Goal: Task Accomplishment & Management: Manage account settings

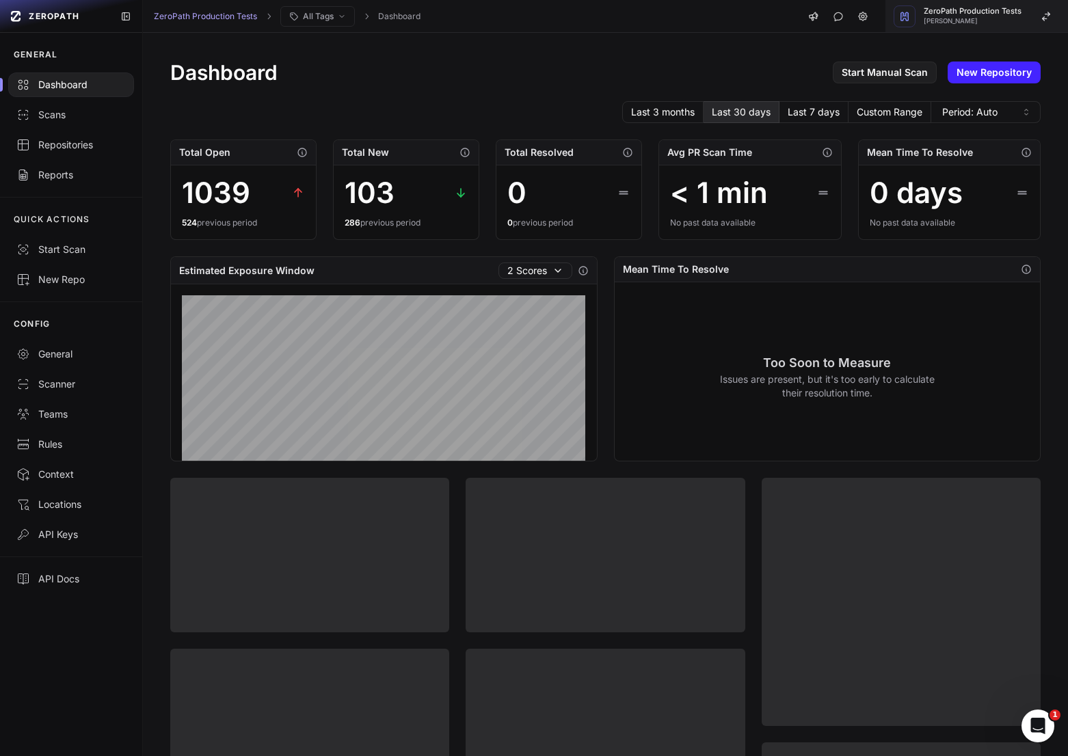
click at [999, 22] on span "[PERSON_NAME]" at bounding box center [972, 21] width 98 height 7
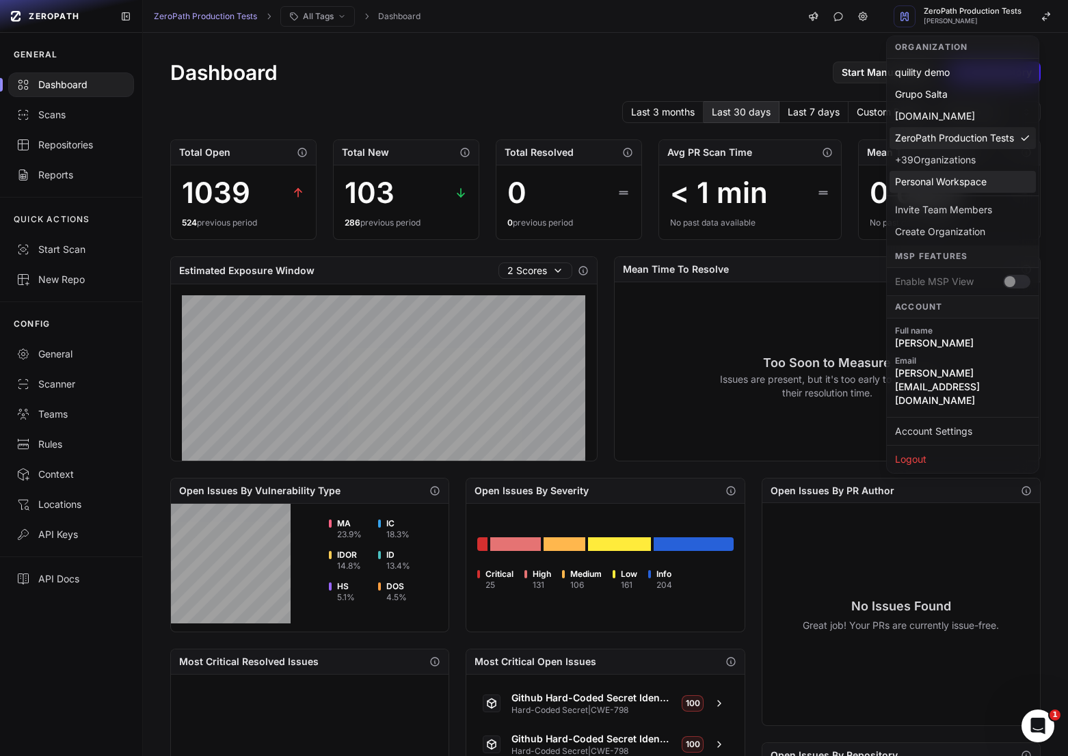
click at [973, 187] on div "Personal Workspace" at bounding box center [962, 182] width 146 height 22
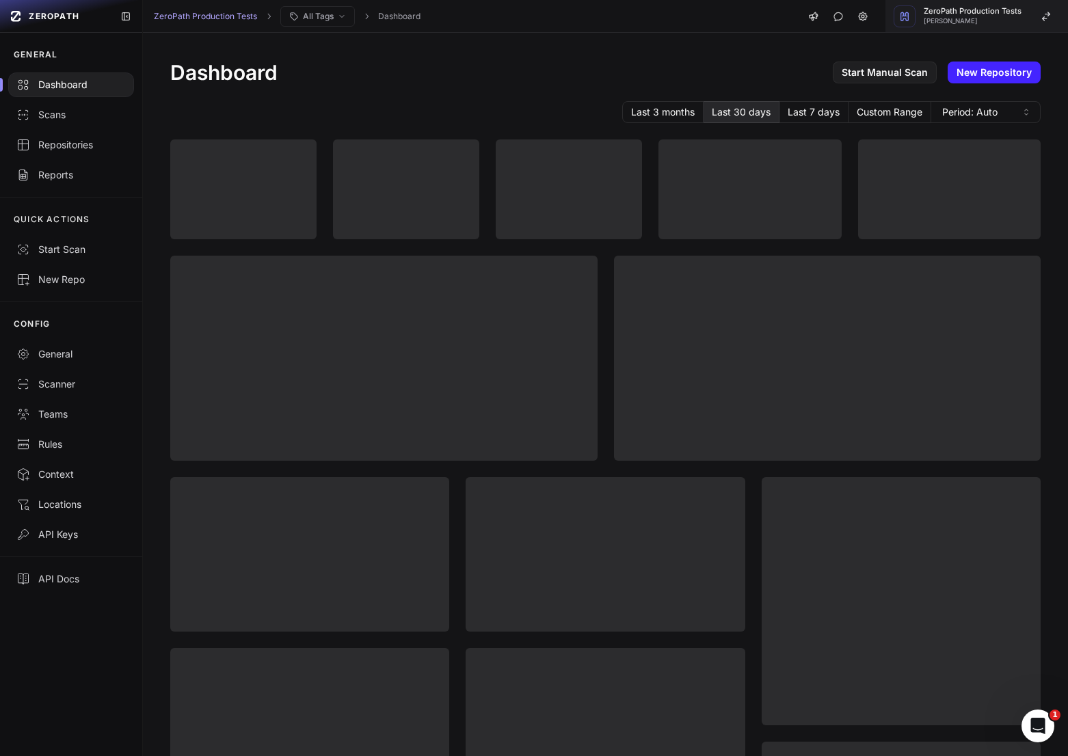
click at [986, 18] on span "[PERSON_NAME]" at bounding box center [972, 21] width 98 height 7
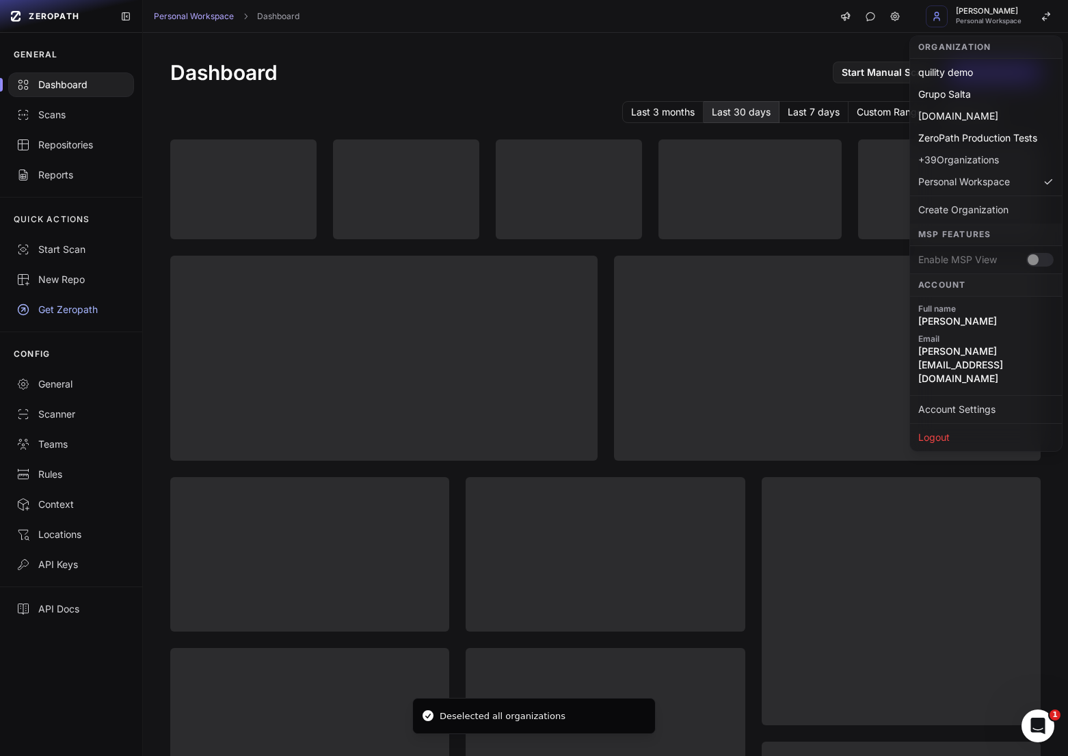
click at [1033, 262] on div "Enable MSP View" at bounding box center [986, 259] width 152 height 27
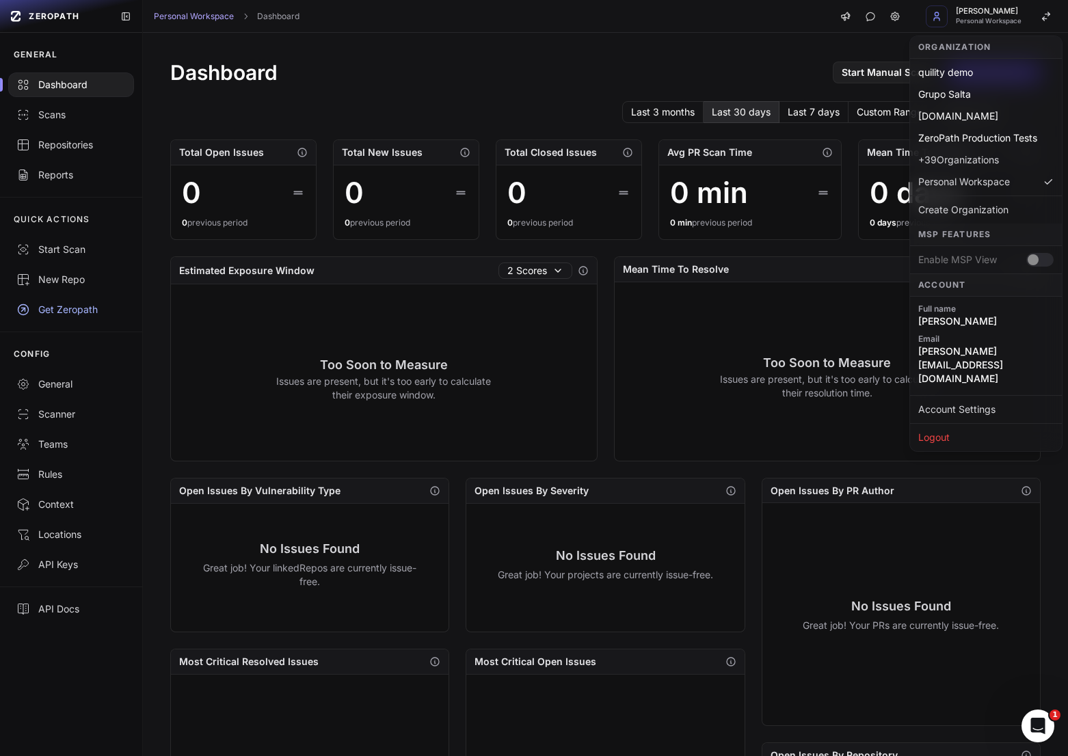
click at [1027, 261] on div "Enable MSP View" at bounding box center [986, 259] width 152 height 27
click at [1033, 261] on div "Enable MSP View" at bounding box center [986, 259] width 152 height 27
click at [458, 77] on div "Dashboard Start Manual Scan New Repository" at bounding box center [605, 72] width 870 height 25
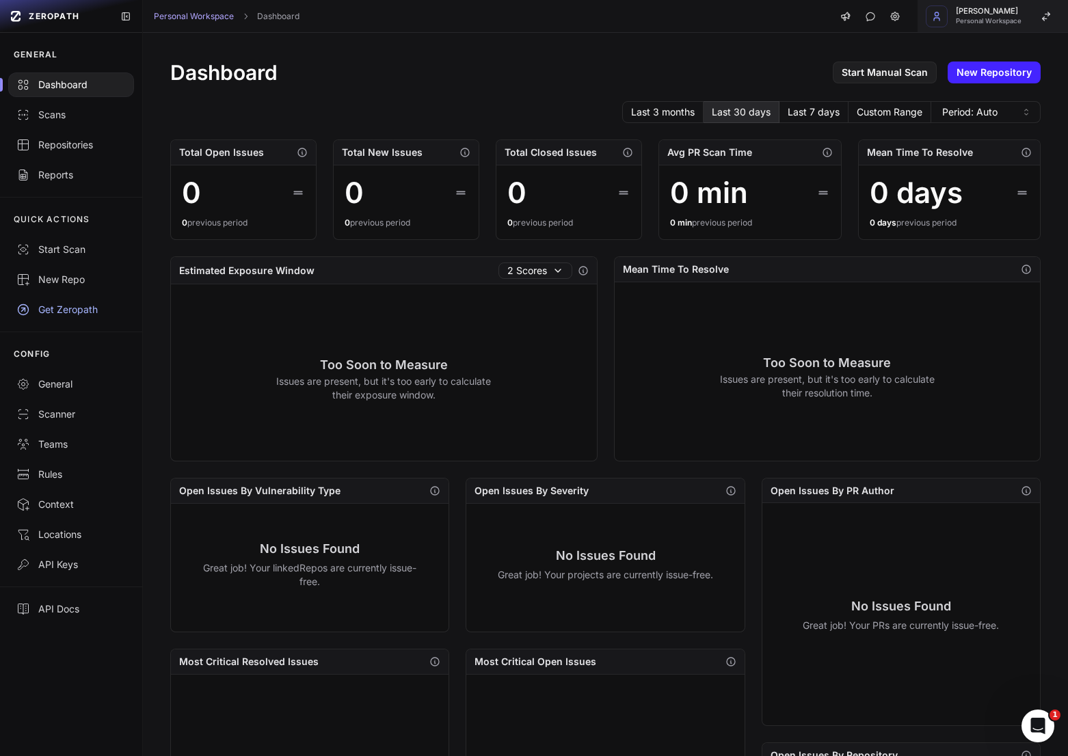
click at [995, 19] on span "Personal Workspace" at bounding box center [988, 21] width 66 height 7
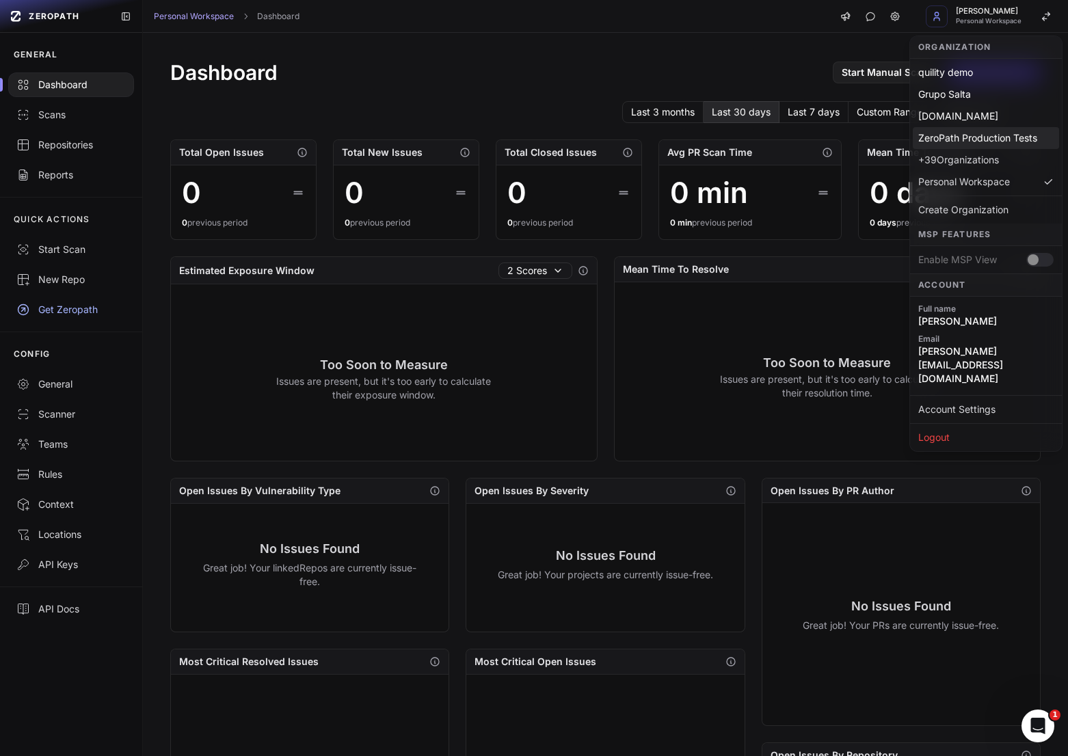
click at [970, 140] on div "ZeroPath Production Tests" at bounding box center [985, 138] width 146 height 22
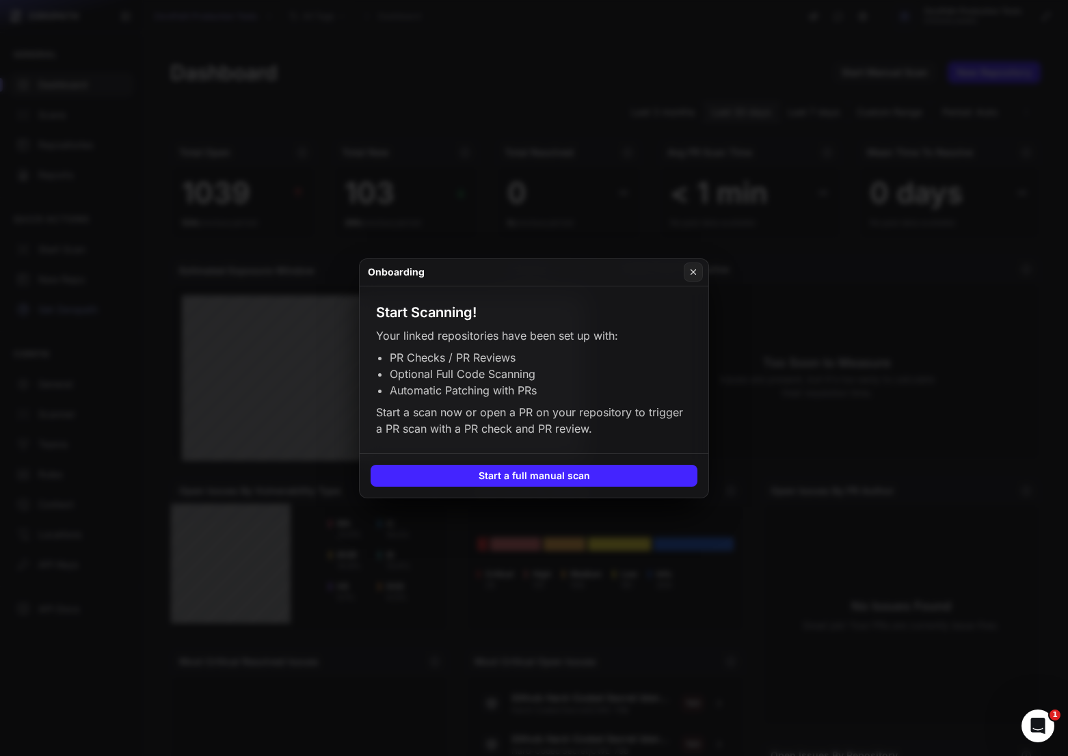
click at [573, 90] on button at bounding box center [534, 378] width 1068 height 756
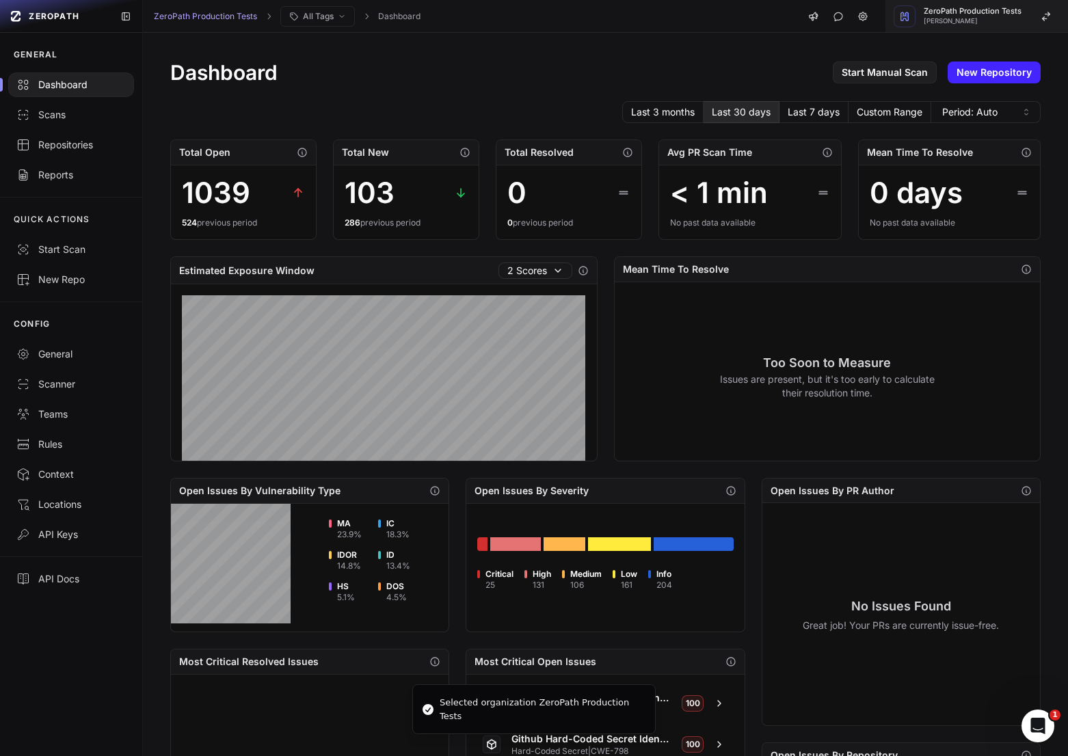
click at [999, 24] on span "[PERSON_NAME]" at bounding box center [972, 21] width 98 height 7
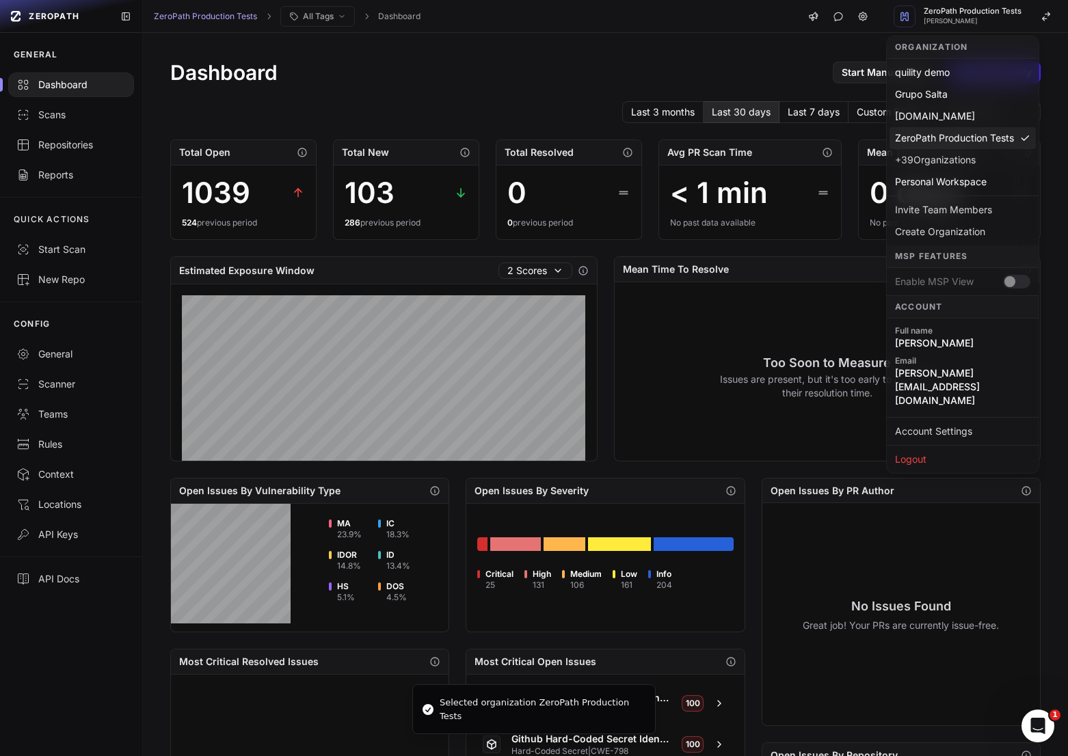
click at [1014, 280] on div "Enable MSP View" at bounding box center [962, 281] width 152 height 27
click at [499, 108] on div "Last 3 months Last 30 days Last 7 days Custom Range Period: Auto" at bounding box center [605, 112] width 870 height 22
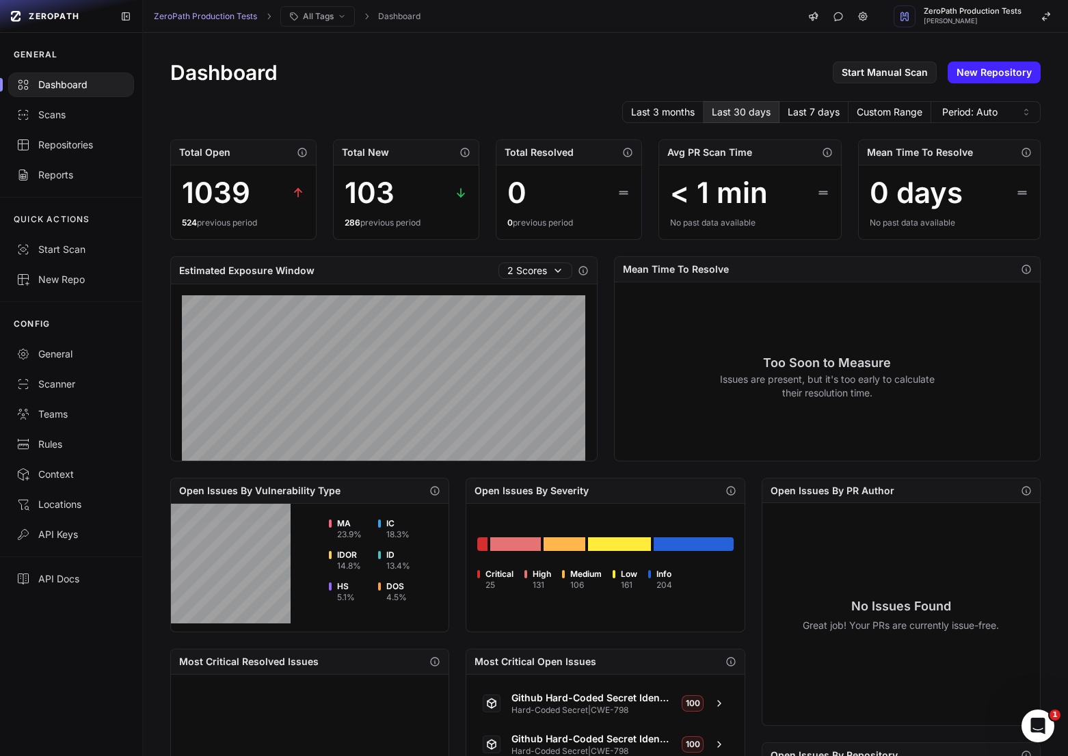
click at [707, 96] on div "Dashboard Start Manual Scan New Repository Last 3 months Last 30 days Last 7 da…" at bounding box center [605, 525] width 925 height 985
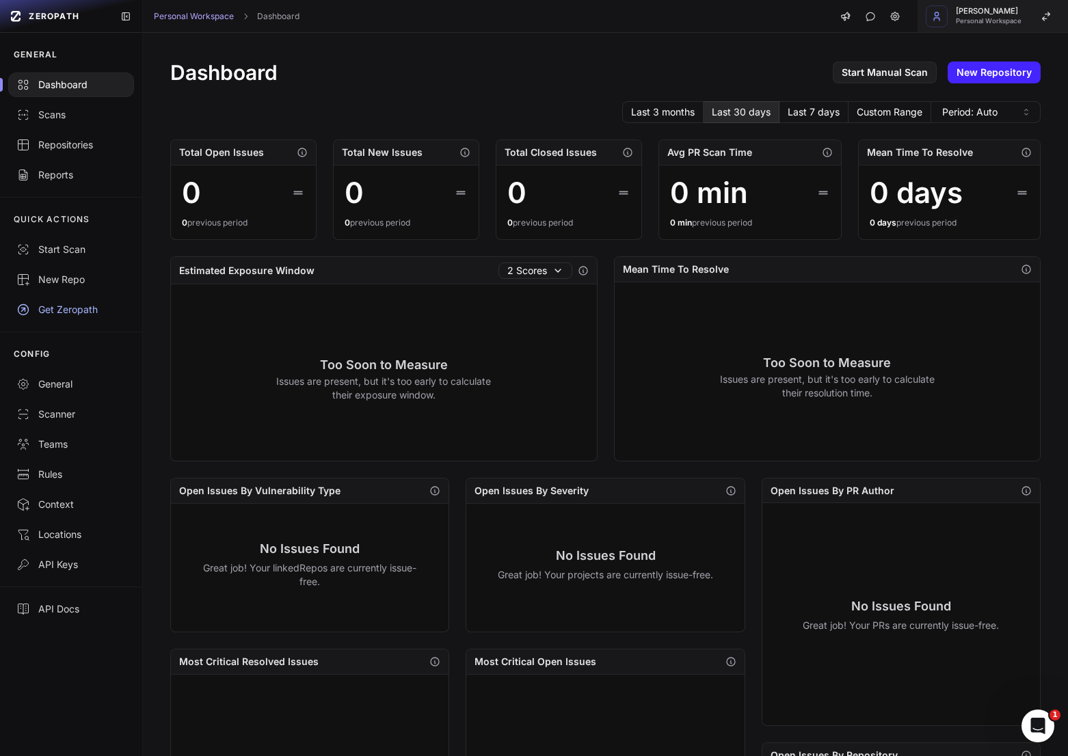
click at [1035, 16] on button "[PERSON_NAME] Personal Workspace" at bounding box center [992, 16] width 150 height 33
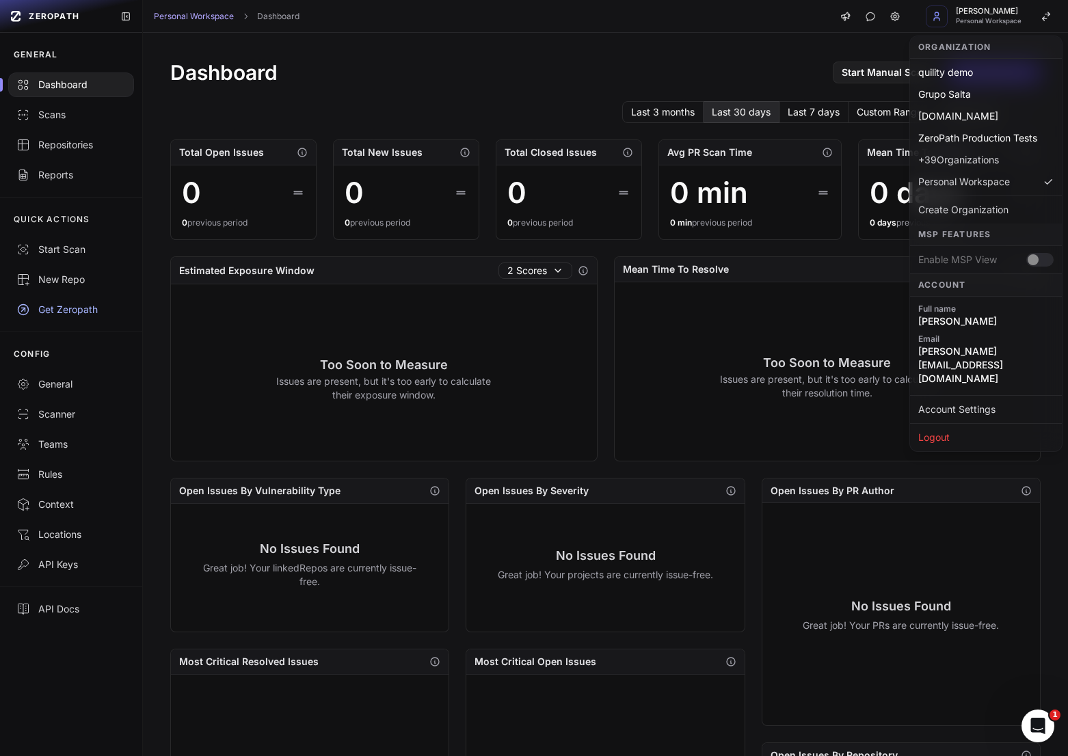
click at [1031, 265] on div "Enable MSP View" at bounding box center [986, 259] width 152 height 27
click at [997, 141] on div "ZeroPath Production Tests" at bounding box center [985, 138] width 146 height 22
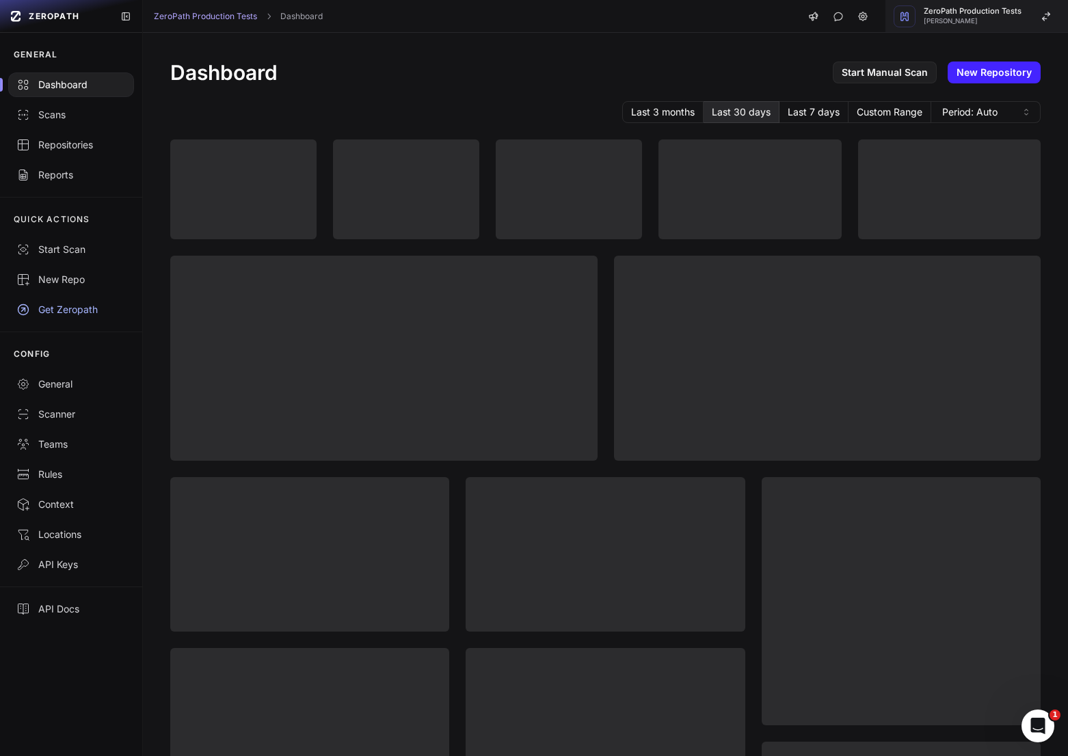
click at [1027, 23] on button "ZeroPath Production Tests Etienne Lunetta" at bounding box center [976, 16] width 182 height 33
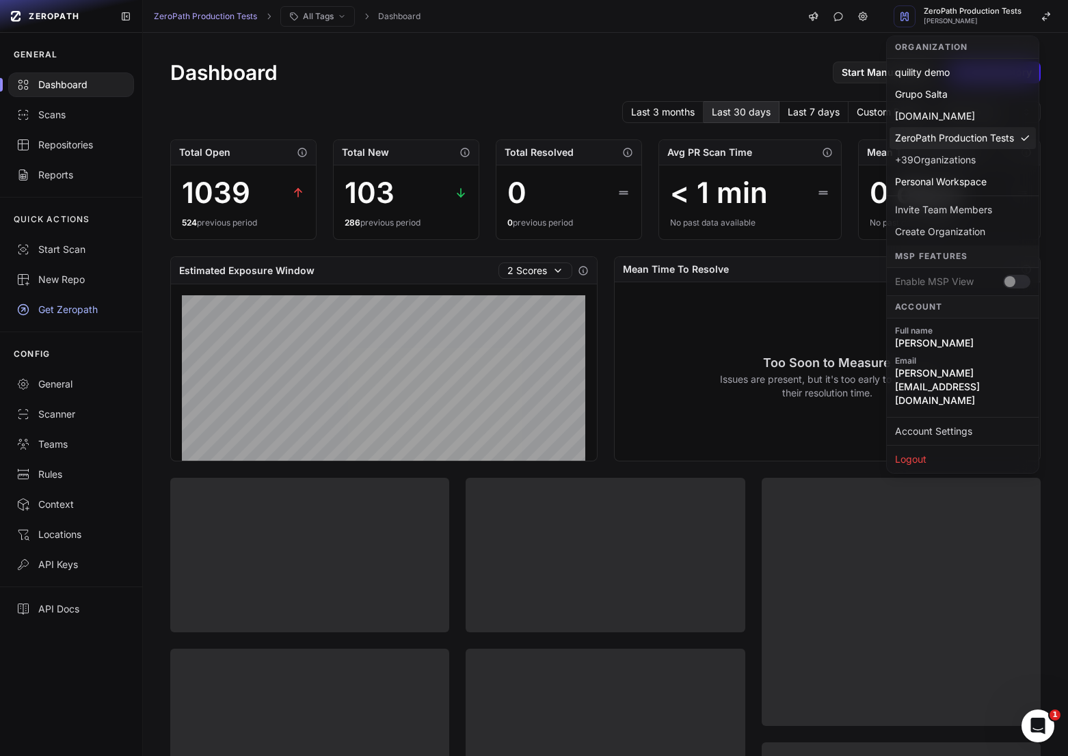
click at [1013, 282] on div "Enable MSP View" at bounding box center [962, 281] width 152 height 27
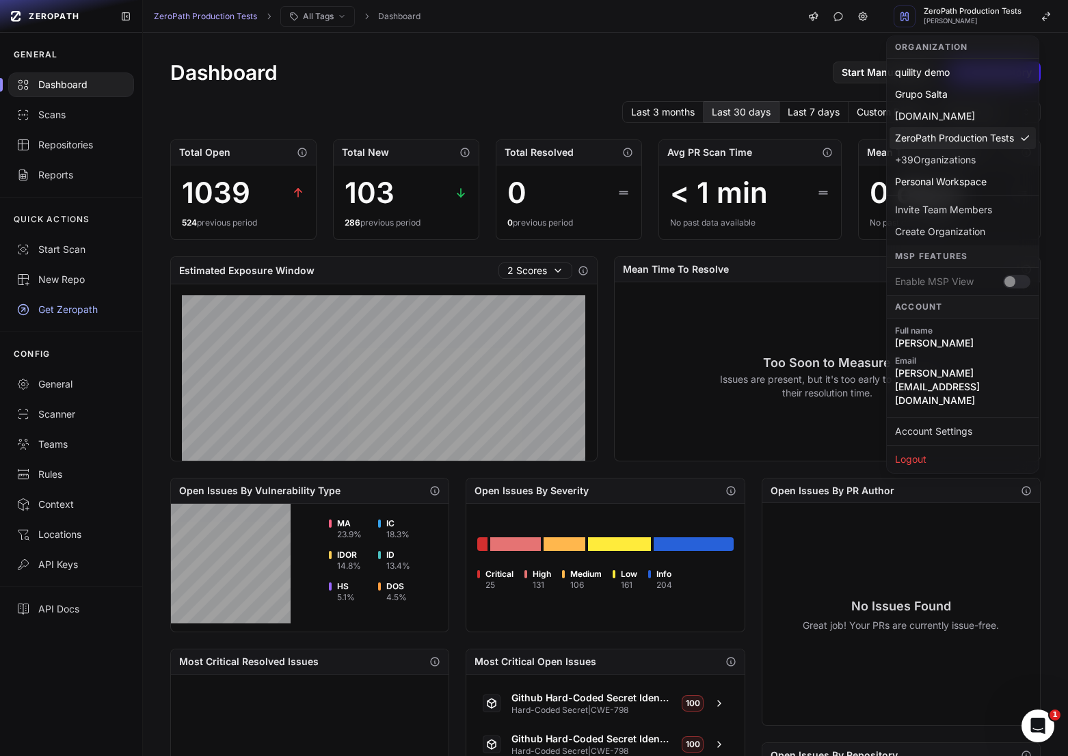
click at [927, 281] on div "Enable MSP View" at bounding box center [962, 281] width 152 height 27
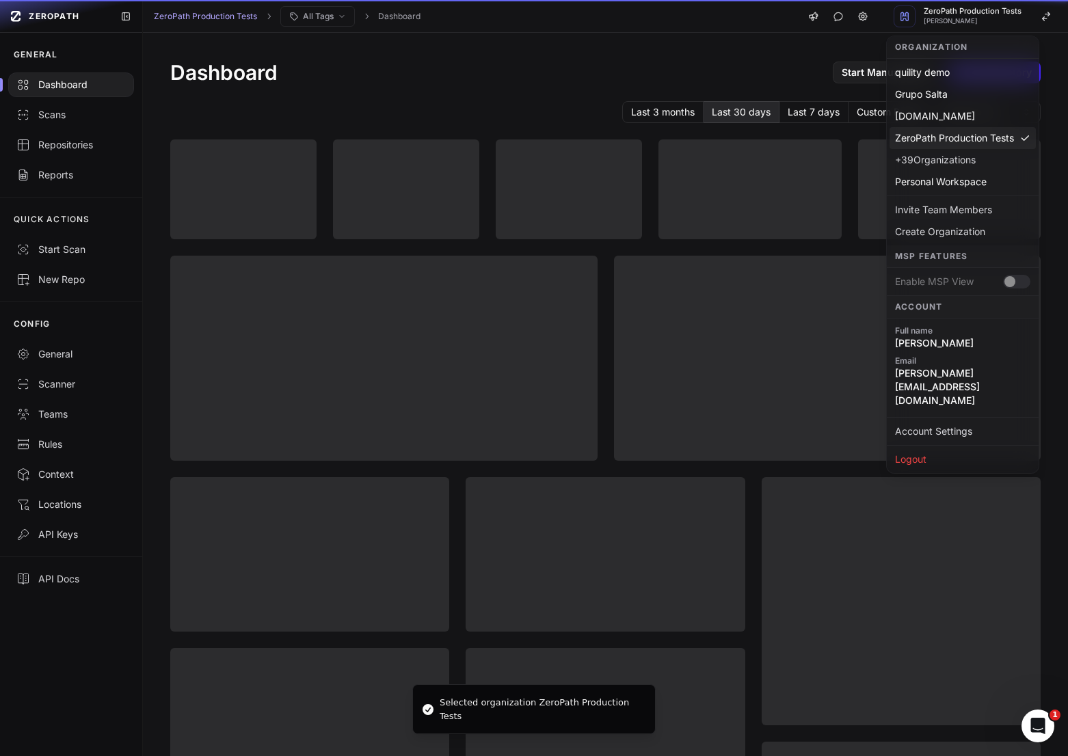
click at [964, 282] on div "Enable MSP View" at bounding box center [962, 281] width 152 height 27
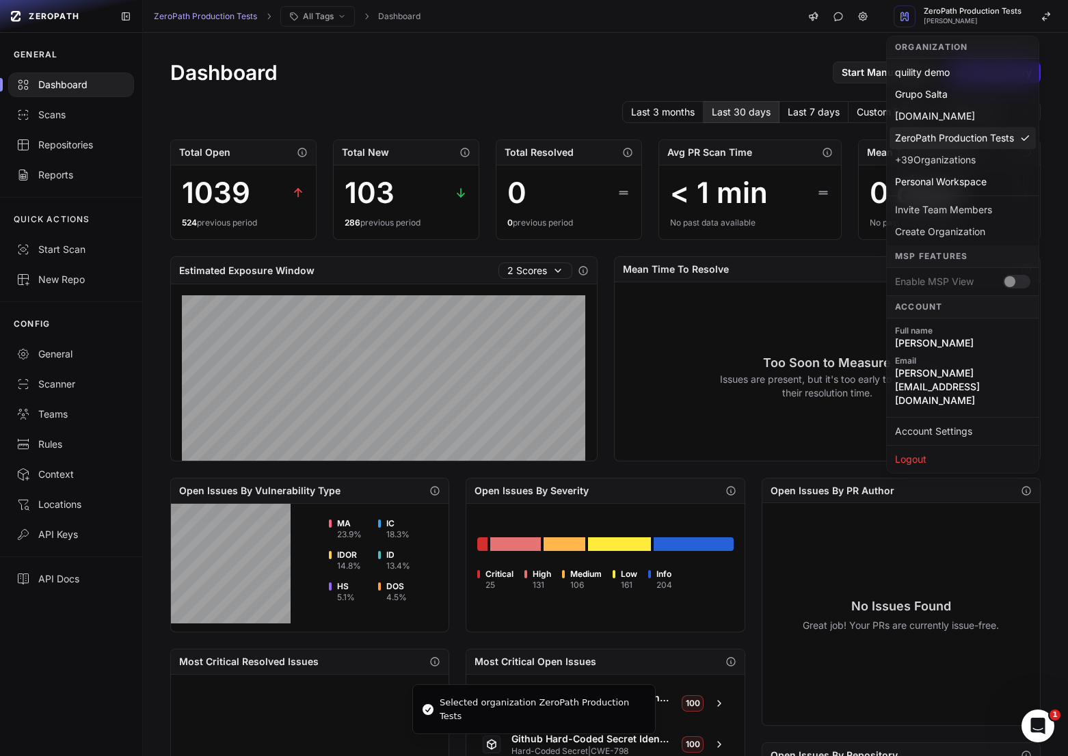
click at [679, 77] on div "Dashboard Start Manual Scan New Repository" at bounding box center [605, 72] width 870 height 25
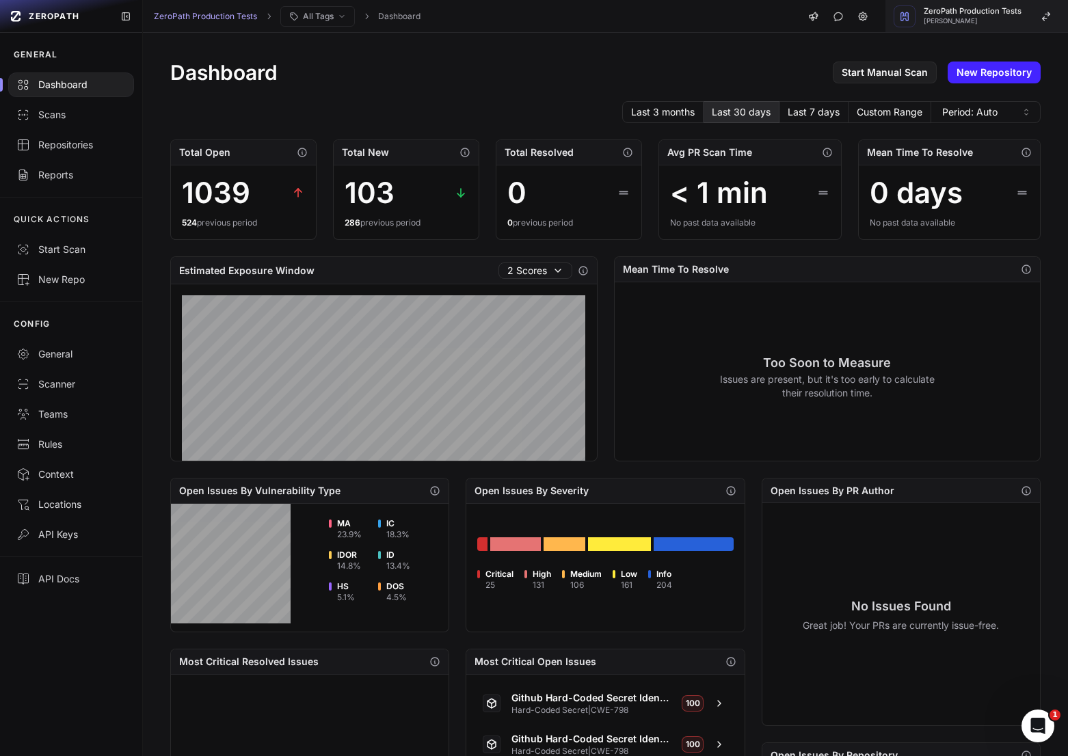
click at [966, 21] on span "[PERSON_NAME]" at bounding box center [972, 21] width 98 height 7
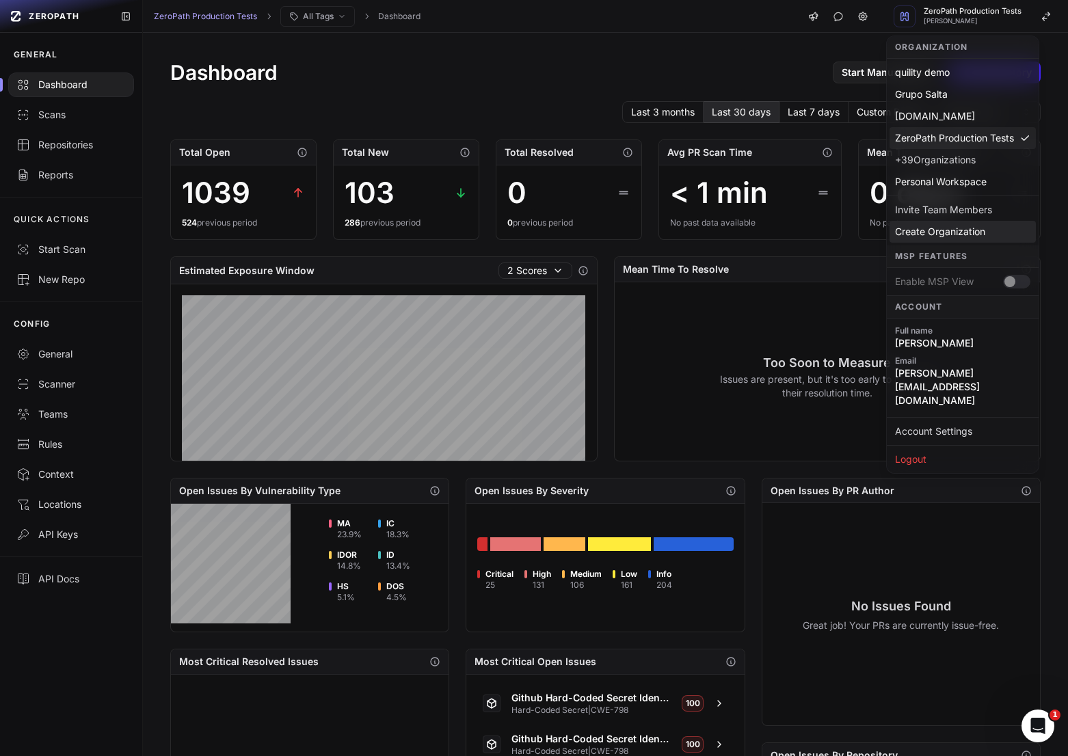
click at [958, 233] on div "Create Organization" at bounding box center [962, 232] width 146 height 22
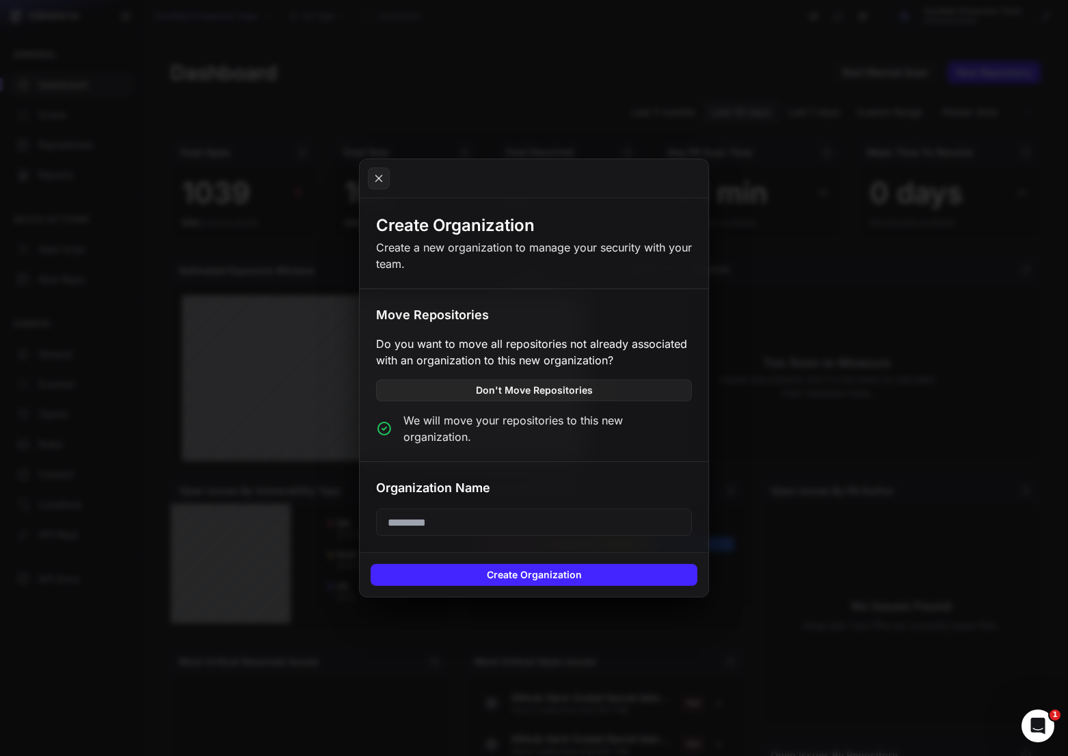
click at [480, 519] on input "text" at bounding box center [534, 522] width 316 height 27
click at [532, 401] on button "Don't Move Repositories" at bounding box center [534, 390] width 316 height 22
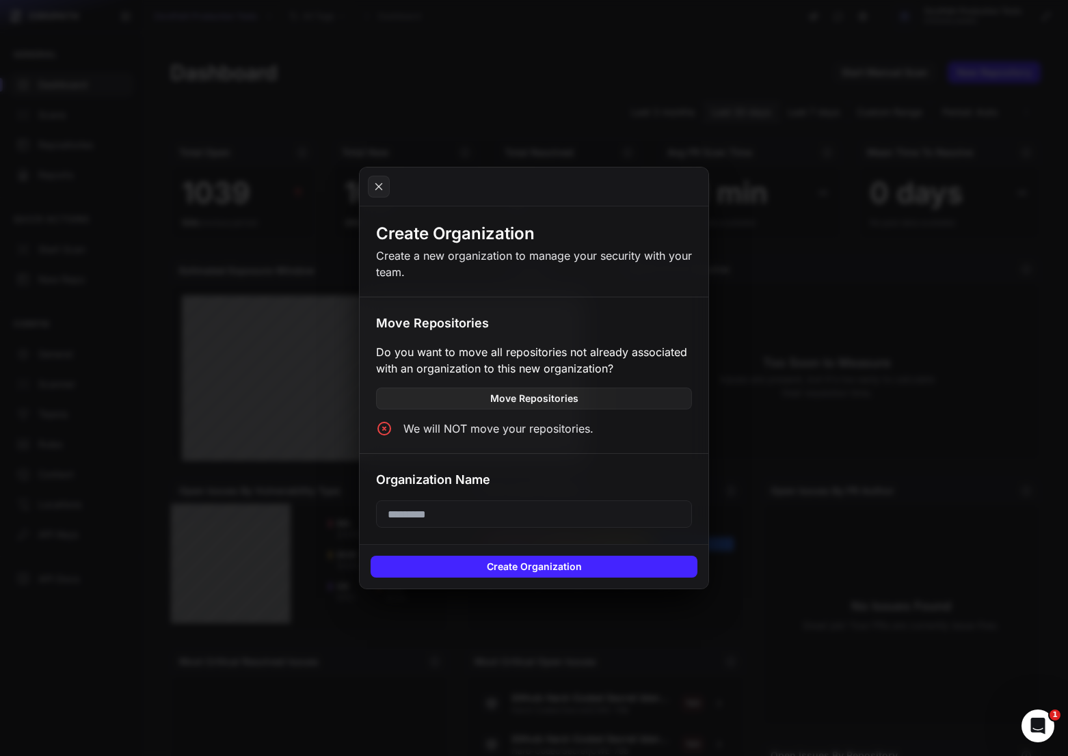
click at [500, 524] on input "text" at bounding box center [534, 513] width 316 height 27
type input "**********"
click at [556, 558] on button "Create Organization" at bounding box center [533, 567] width 327 height 22
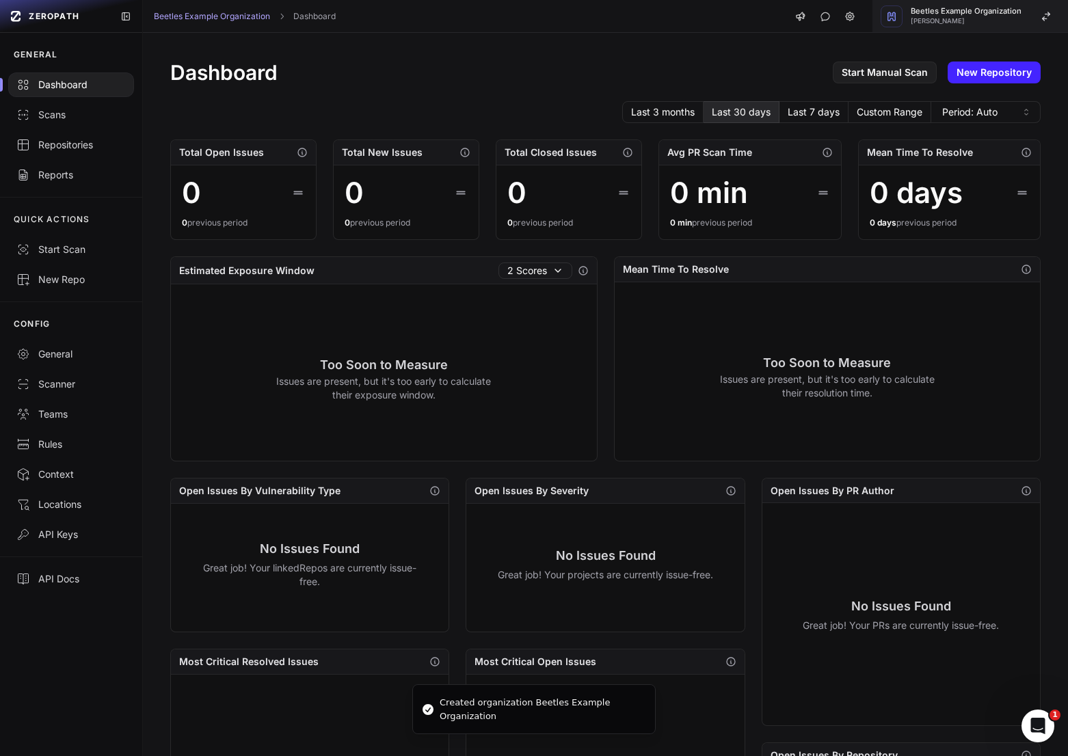
click at [934, 24] on span "[PERSON_NAME]" at bounding box center [965, 21] width 111 height 7
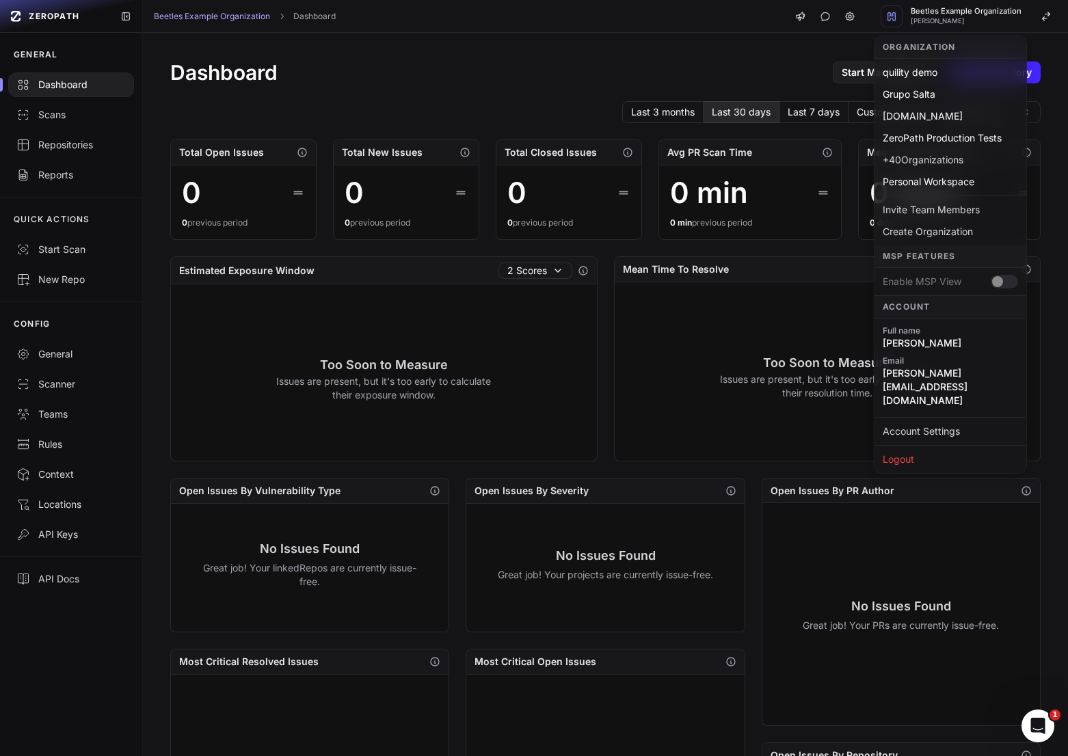
click at [778, 52] on div "Dashboard Start Manual Scan New Repository Last 3 months Last 30 days Last 7 da…" at bounding box center [605, 525] width 925 height 985
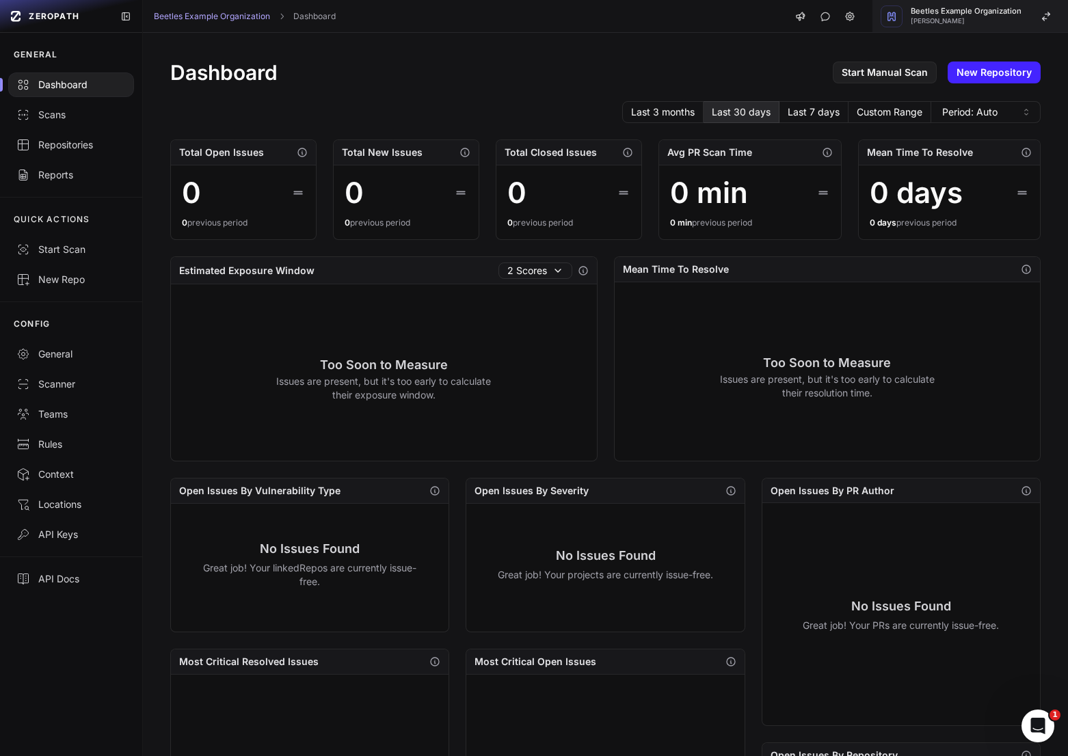
click at [963, 8] on span "Beetles Example Organization" at bounding box center [965, 12] width 111 height 8
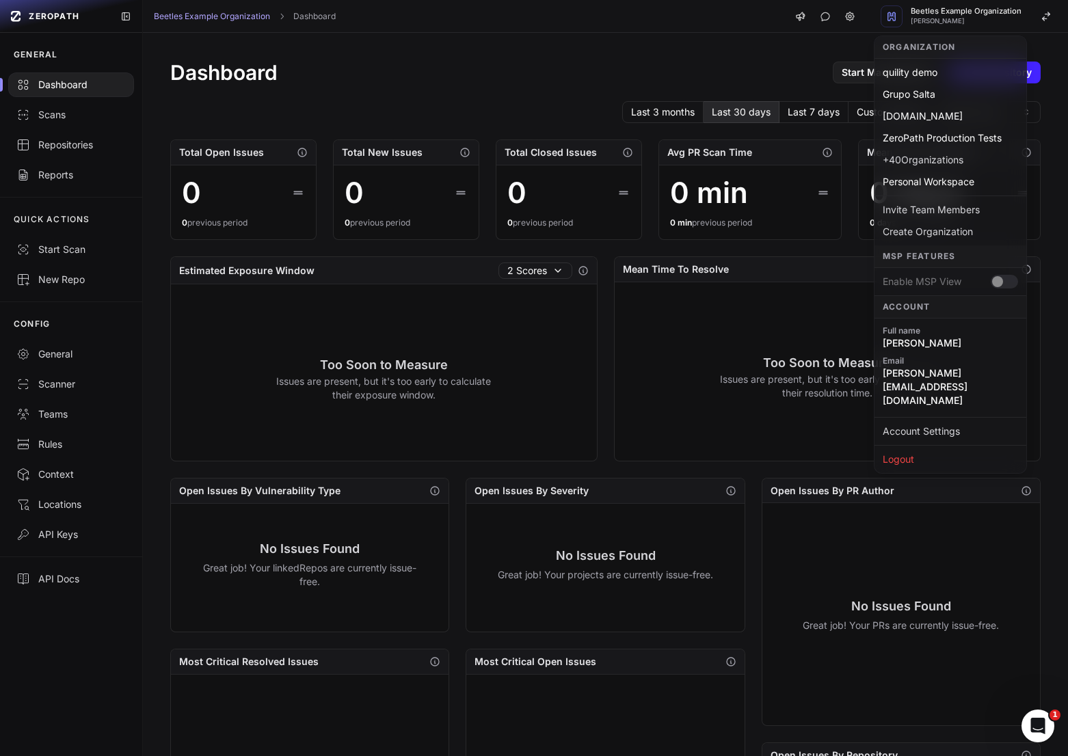
click at [737, 87] on div "Dashboard Start Manual Scan New Repository Last 3 months Last 30 days Last 7 da…" at bounding box center [605, 525] width 925 height 985
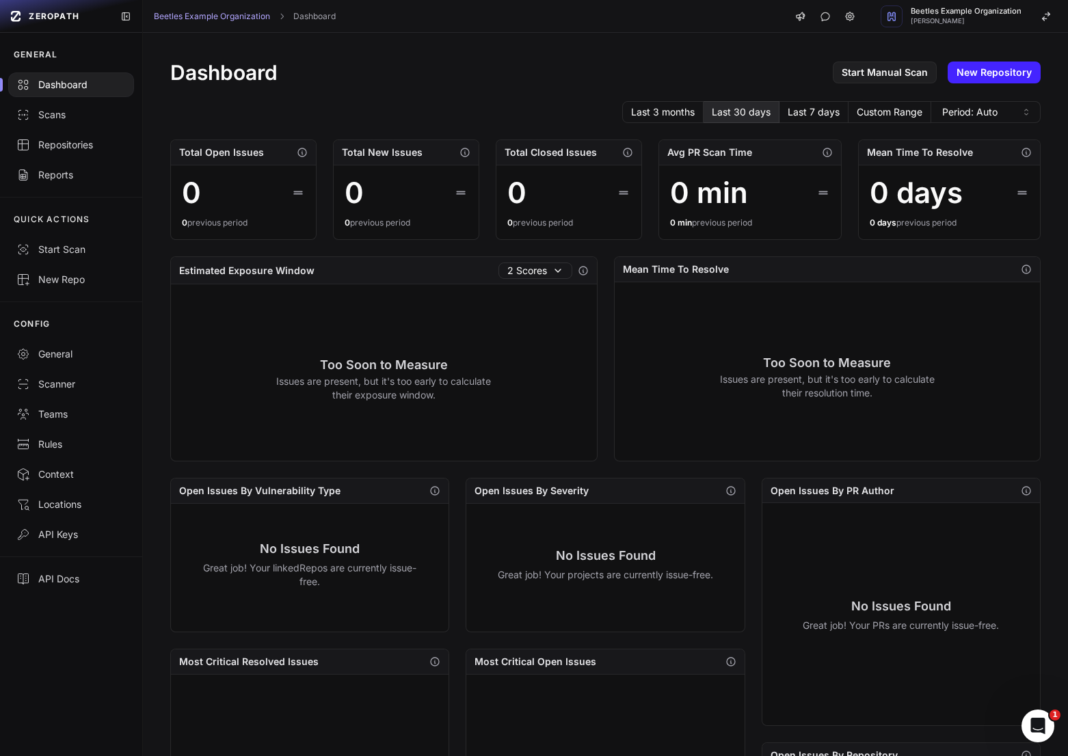
click at [681, 85] on div "Dashboard Start Manual Scan New Repository Last 3 months Last 30 days Last 7 da…" at bounding box center [605, 525] width 925 height 985
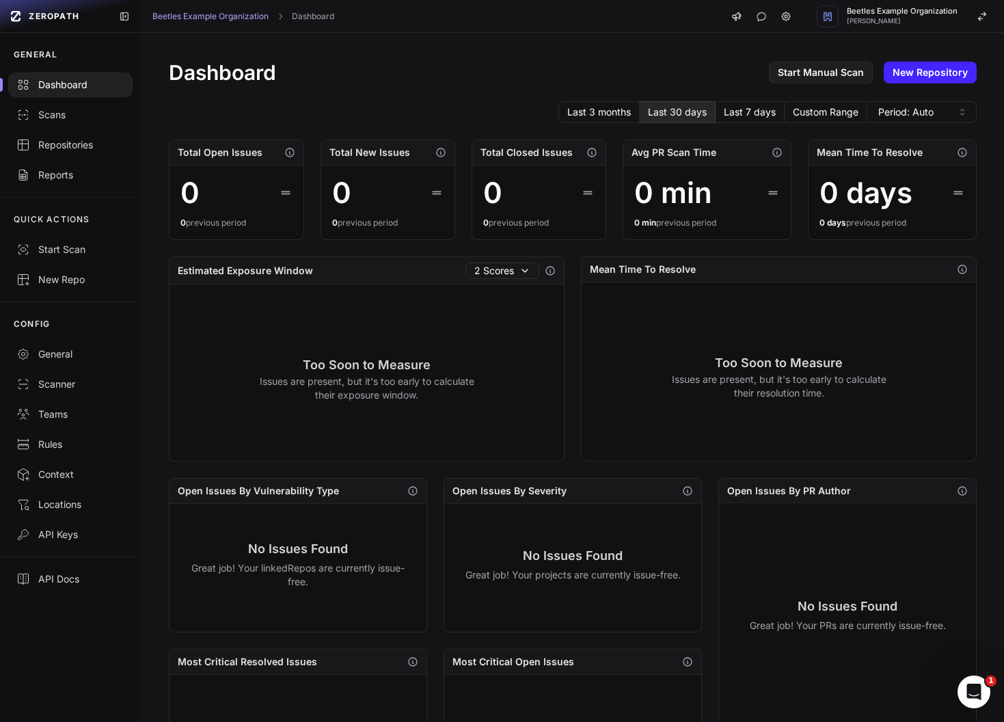
click at [547, 86] on div "Dashboard Start Manual Scan New Repository Last 3 months Last 30 days Last 7 da…" at bounding box center [572, 525] width 863 height 985
click at [907, 16] on div "Beetles Example Organization Etienne Lunetta" at bounding box center [902, 16] width 111 height 17
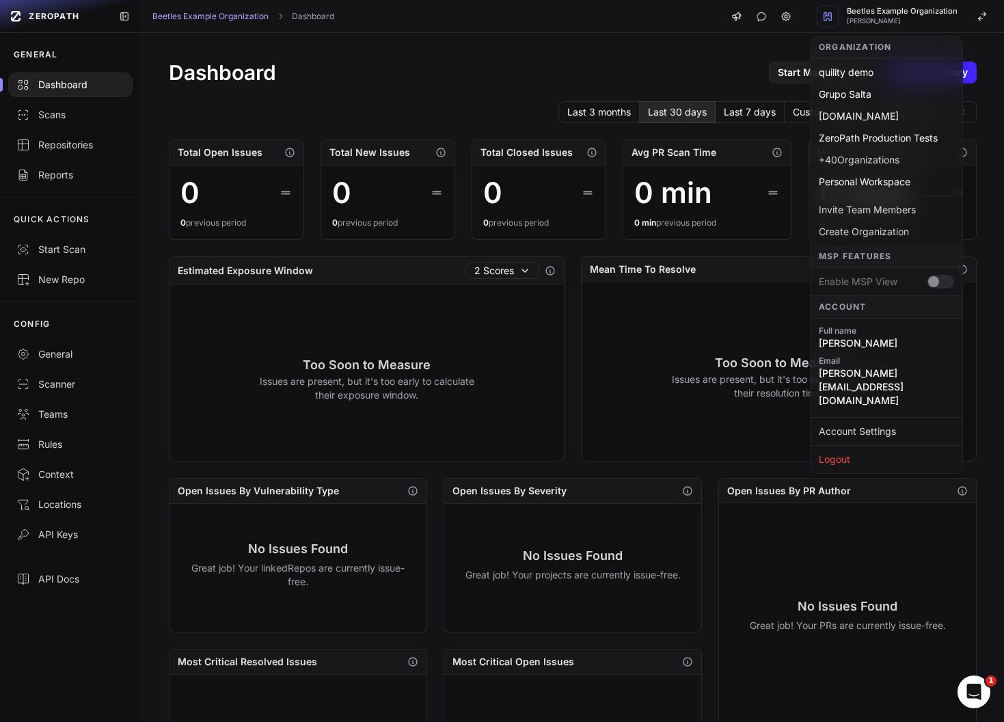
click at [678, 64] on div "Dashboard Start Manual Scan New Repository" at bounding box center [573, 72] width 808 height 25
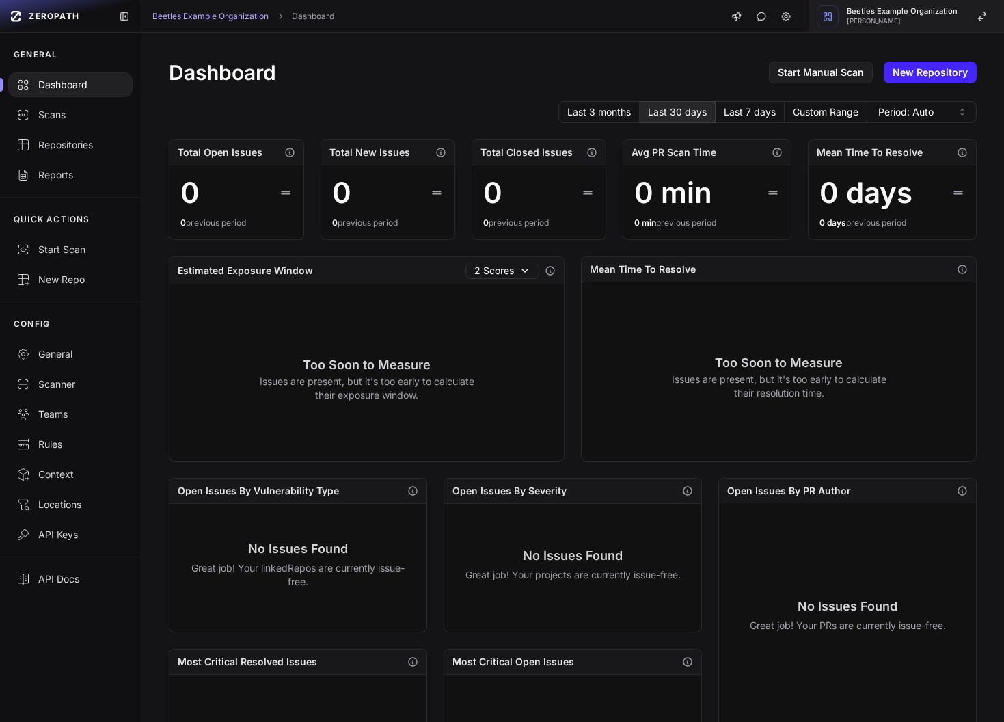
click at [911, 29] on button "Beetles Example Organization Etienne Lunetta" at bounding box center [906, 16] width 195 height 33
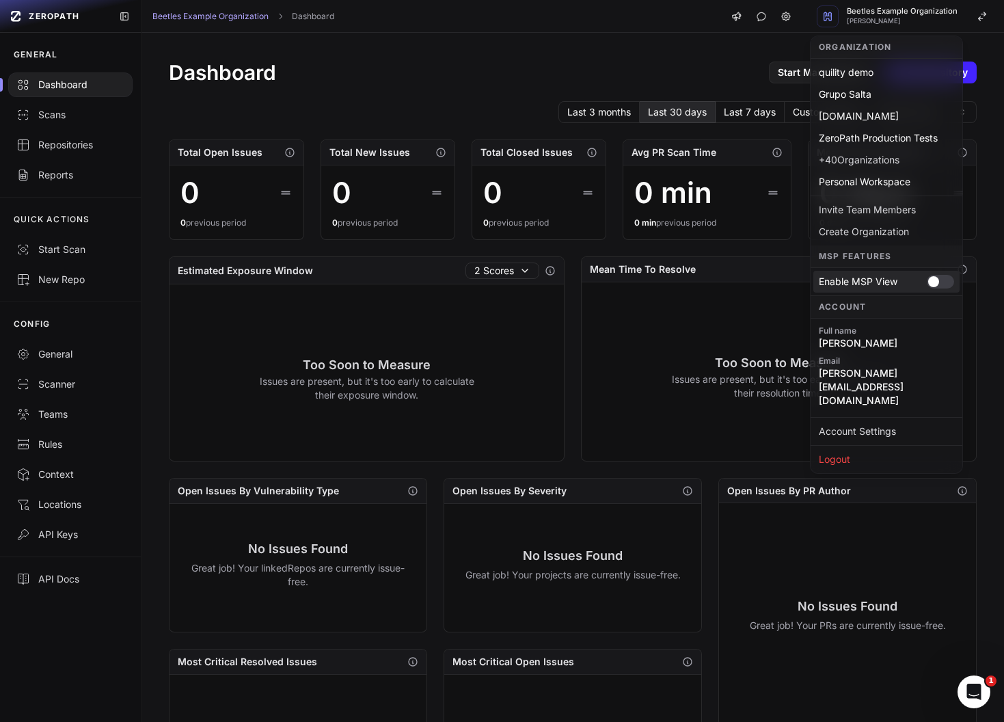
click at [947, 277] on div at bounding box center [940, 282] width 27 height 14
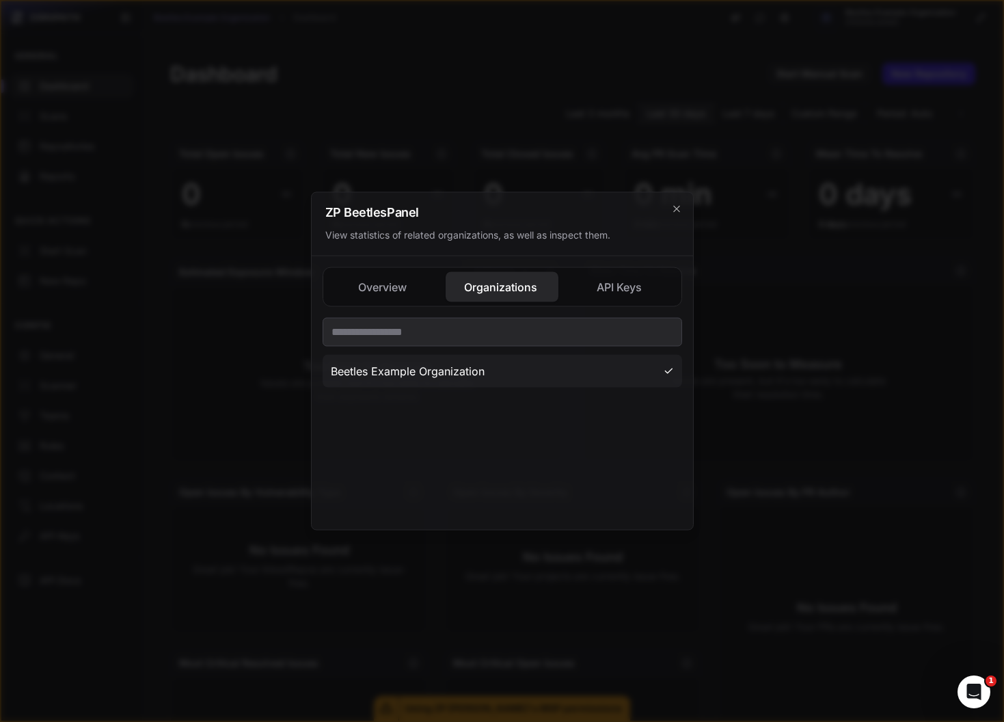
click at [500, 284] on button "Organizations" at bounding box center [502, 287] width 113 height 30
click at [595, 301] on div "Overview Organizations API Keys 1 Organizations 0 Repositories 0 PR Code Scans …" at bounding box center [503, 393] width 360 height 252
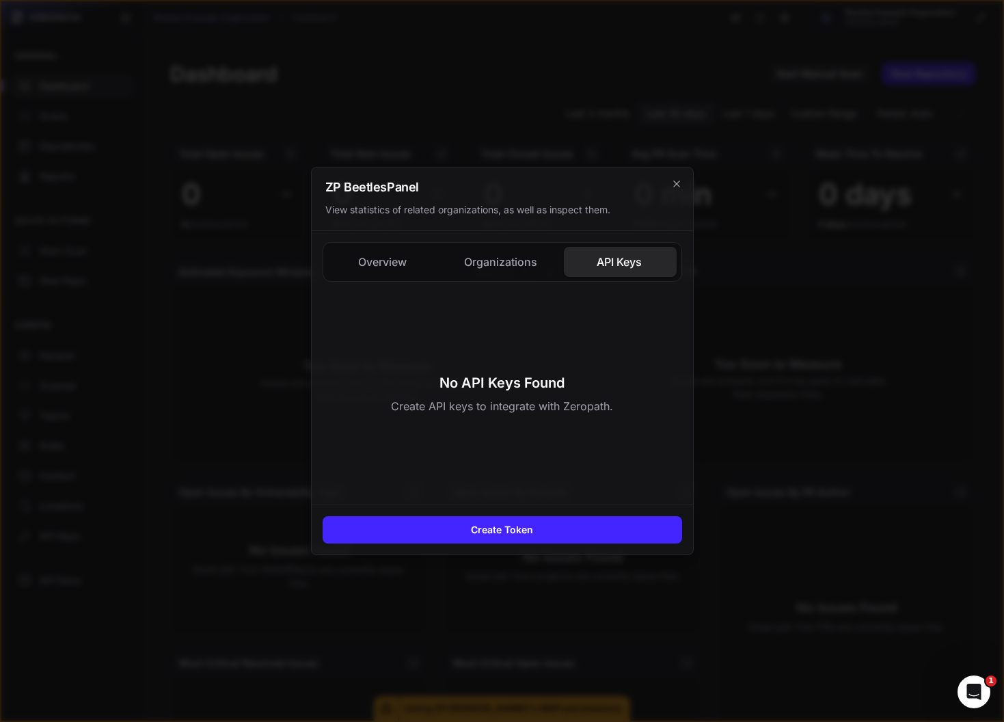
click at [389, 259] on div "Overview Organizations API Keys 1 Organizations 0 Repositories 0 PR Code Scans …" at bounding box center [502, 367] width 381 height 273
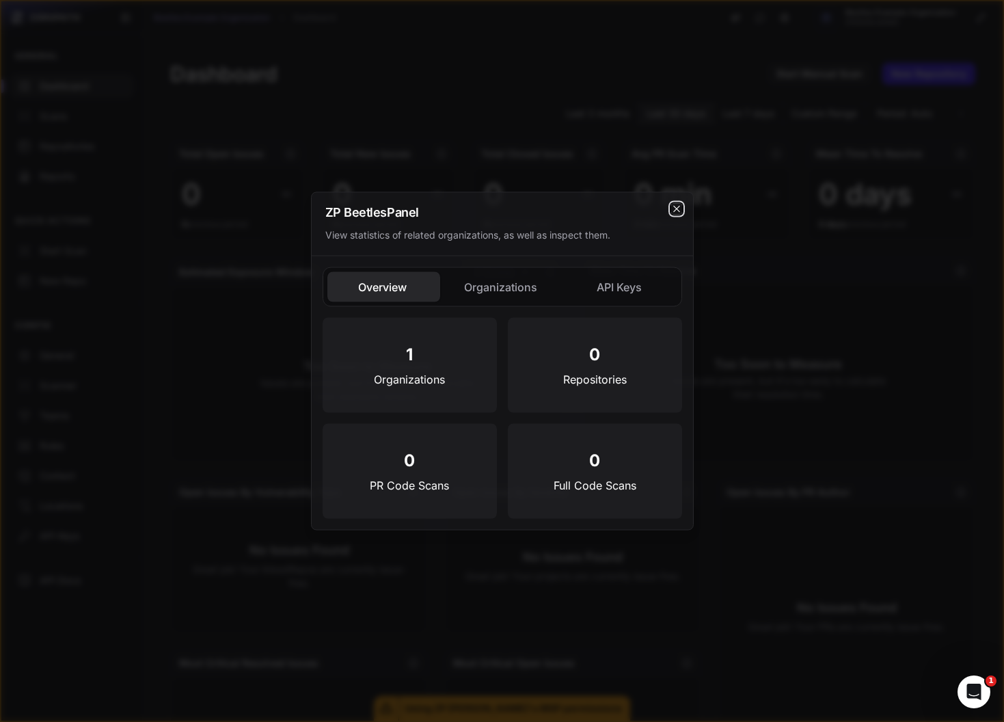
click at [678, 212] on icon "cross 2," at bounding box center [676, 209] width 11 height 11
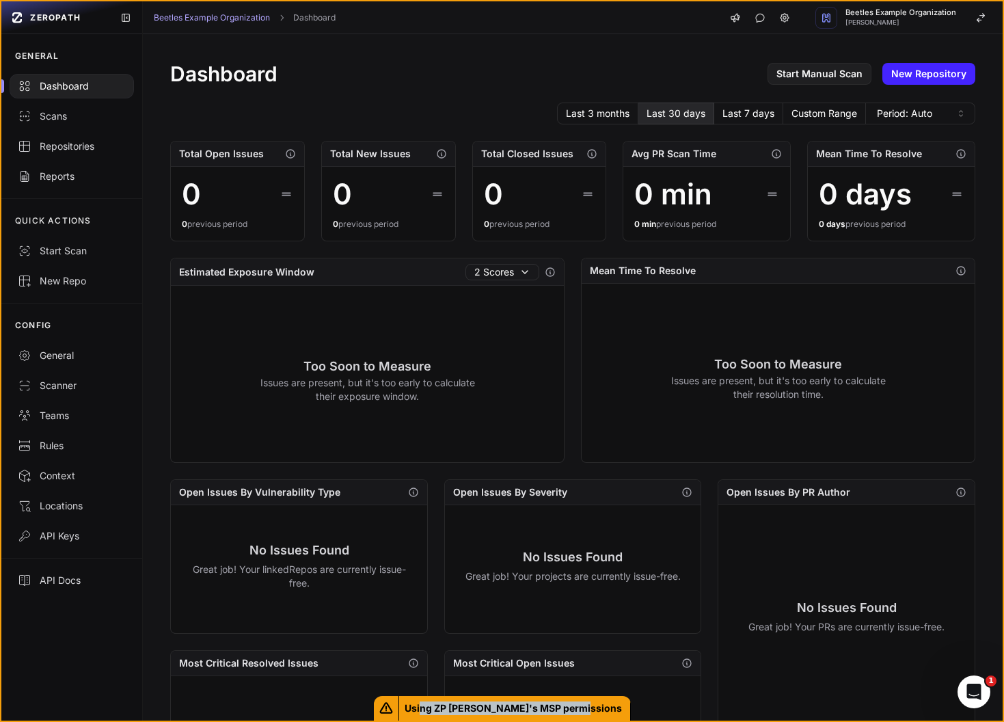
drag, startPoint x: 444, startPoint y: 707, endPoint x: 606, endPoint y: 704, distance: 162.7
click at [606, 704] on span "Using ZP Beetles's MSP permissions" at bounding box center [515, 708] width 232 height 25
click at [513, 106] on div "Last 3 months Last 30 days Last 7 days Custom Range Period: Auto" at bounding box center [572, 114] width 805 height 22
click at [935, 30] on button "Beetles Example Organization [PERSON_NAME]" at bounding box center [904, 17] width 195 height 33
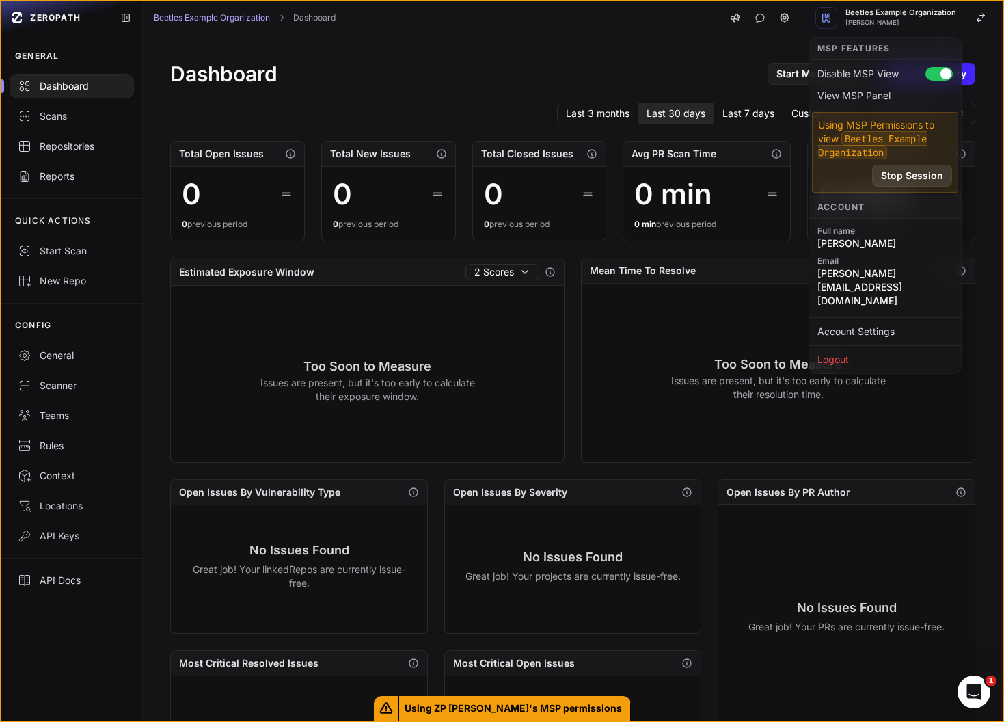
click at [902, 181] on button "Stop Session" at bounding box center [912, 176] width 80 height 22
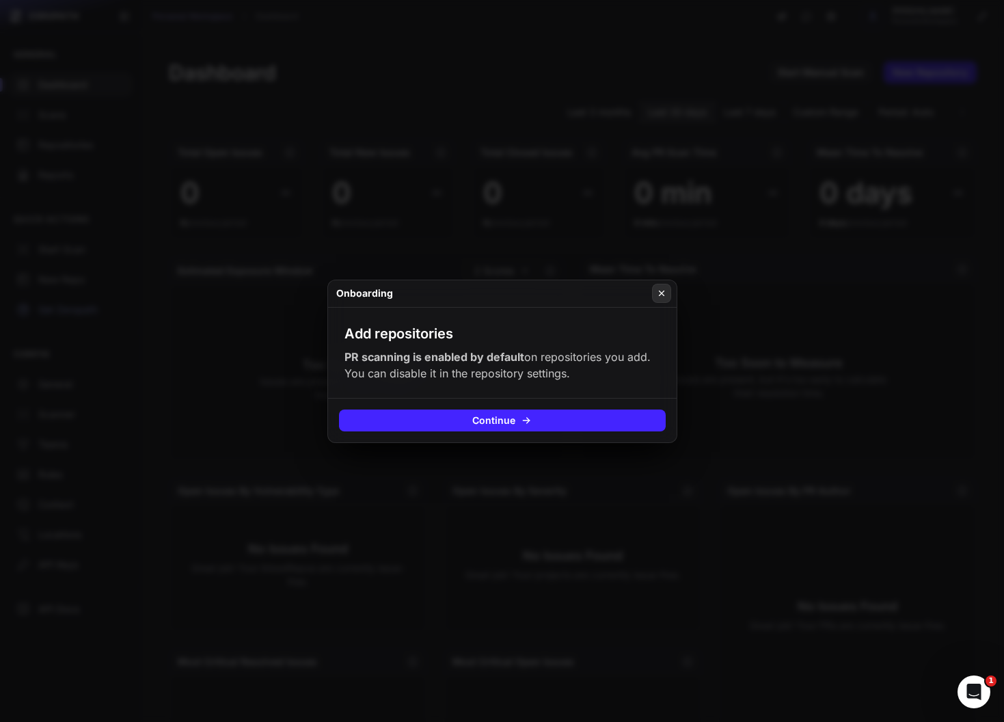
click at [662, 288] on icon at bounding box center [662, 293] width 10 height 11
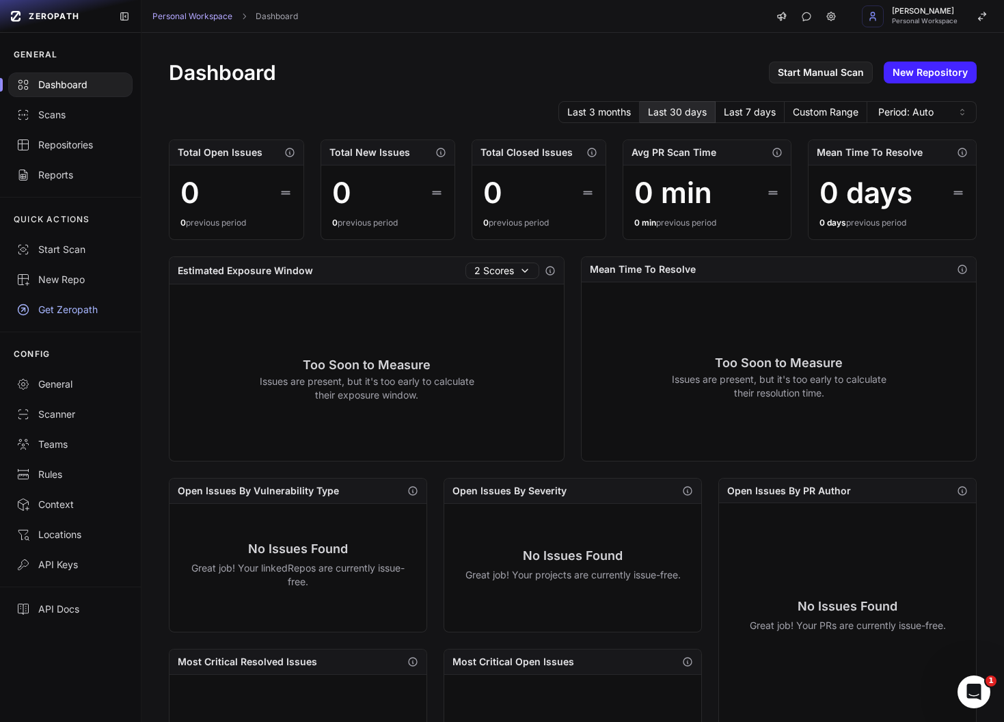
click at [474, 84] on div "Dashboard Start Manual Scan New Repository" at bounding box center [573, 72] width 808 height 25
click at [921, 15] on span "[PERSON_NAME]" at bounding box center [925, 12] width 66 height 8
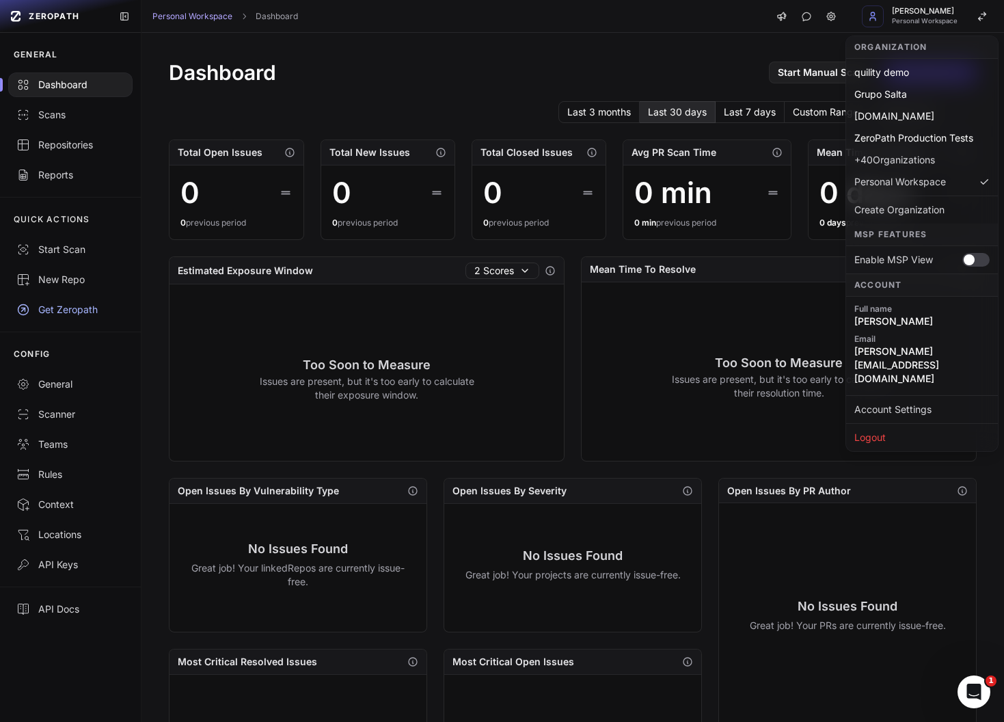
click at [459, 97] on div "Dashboard Start Manual Scan New Repository Last 3 months Last 30 days Last 7 da…" at bounding box center [572, 525] width 863 height 985
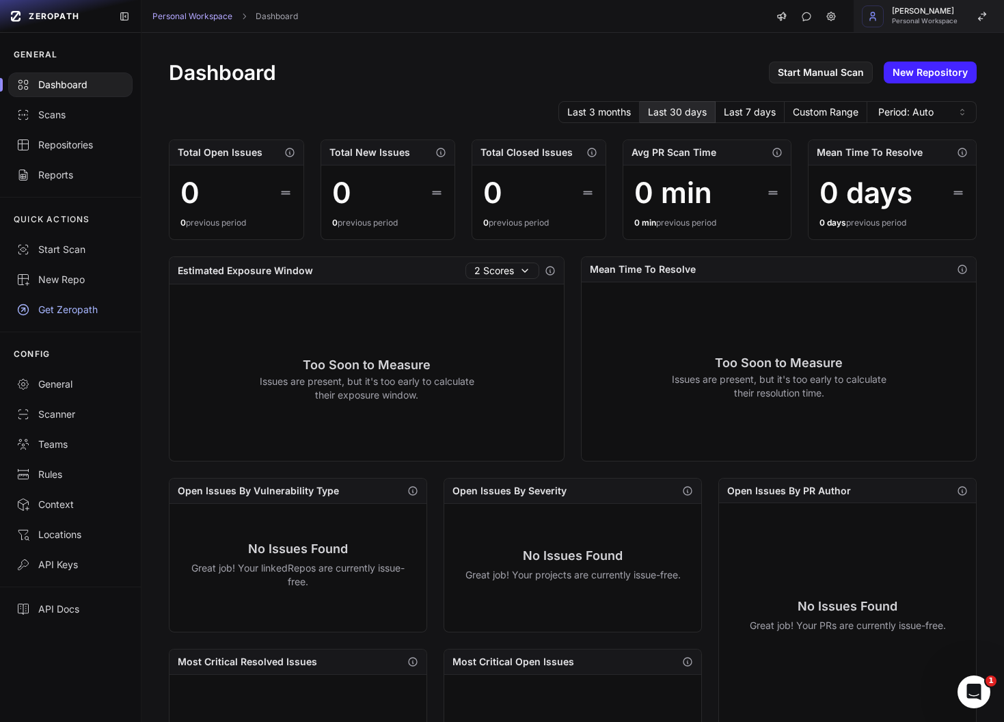
click at [903, 8] on span "[PERSON_NAME]" at bounding box center [925, 12] width 66 height 8
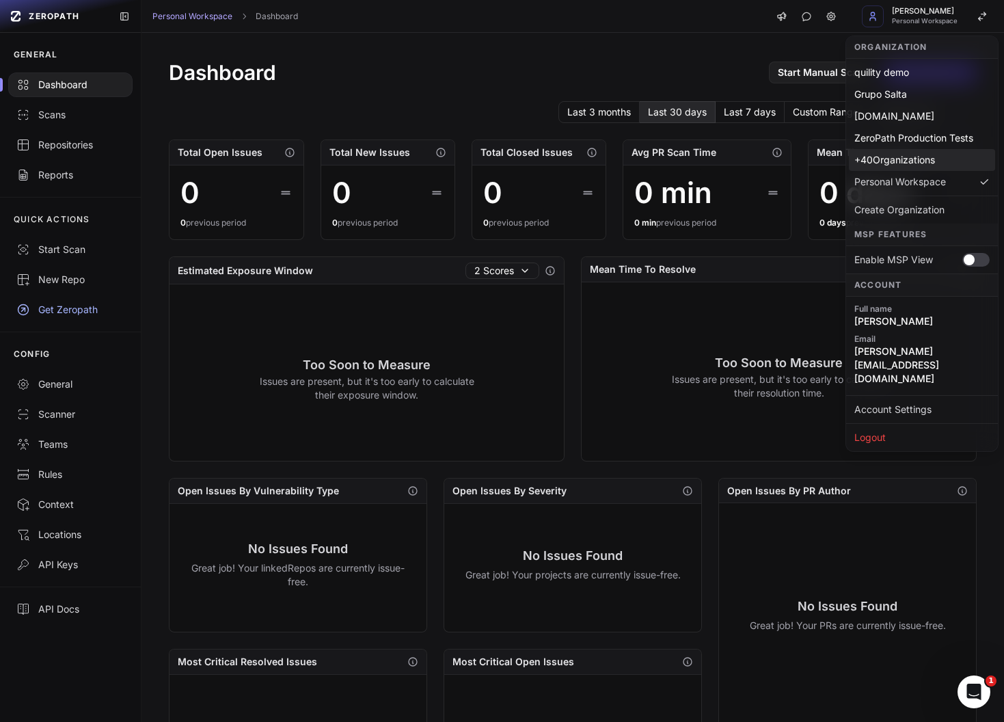
click at [899, 158] on div "+ 40 Organizations" at bounding box center [922, 160] width 146 height 22
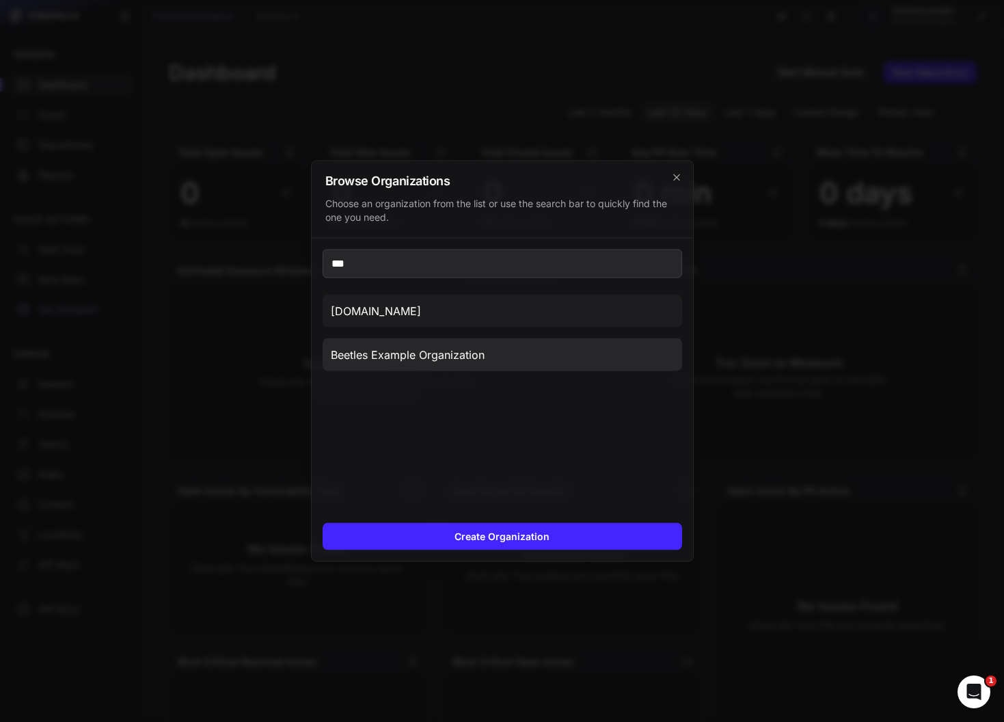
type input "***"
click at [531, 357] on button "Beetles Example Organization" at bounding box center [503, 354] width 360 height 33
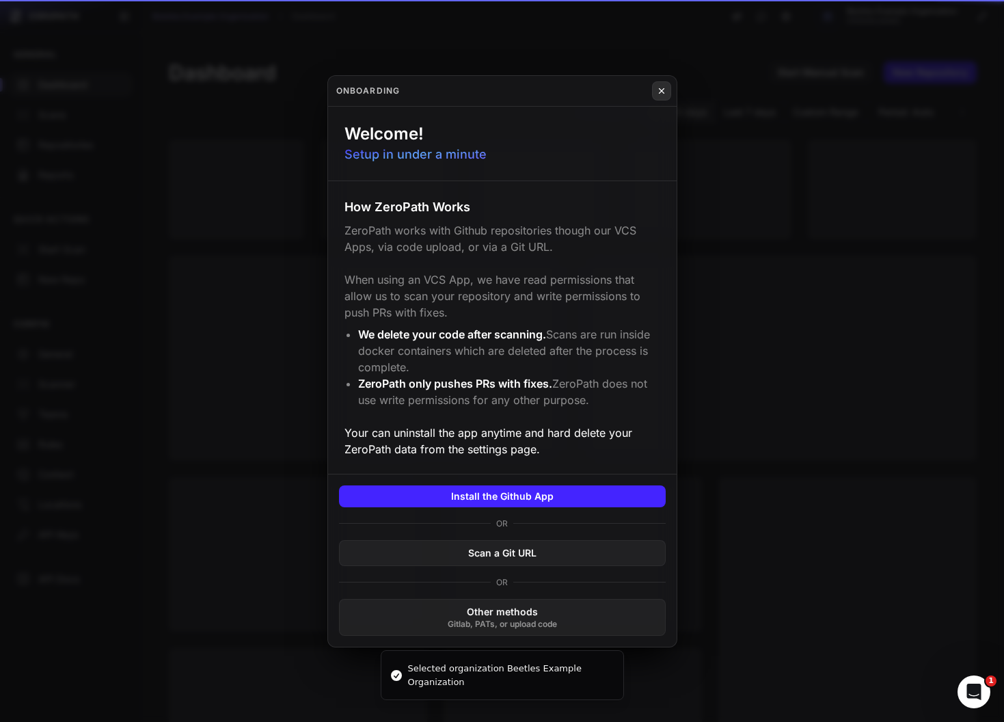
click at [662, 90] on icon at bounding box center [661, 90] width 5 height 5
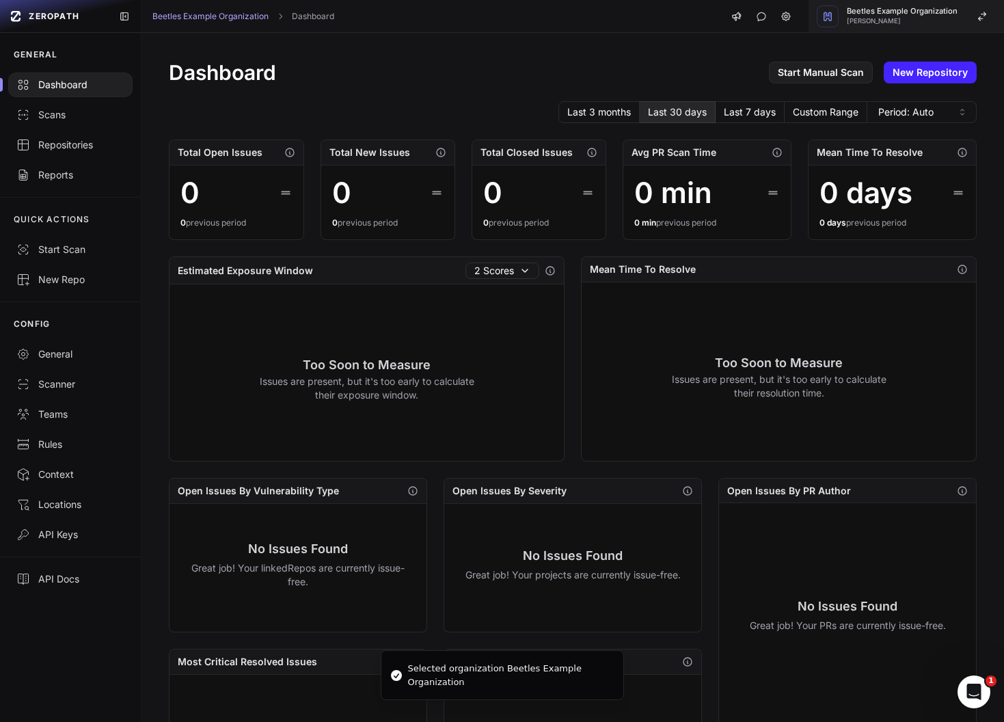
click at [925, 11] on span "Beetles Example Organization" at bounding box center [902, 12] width 111 height 8
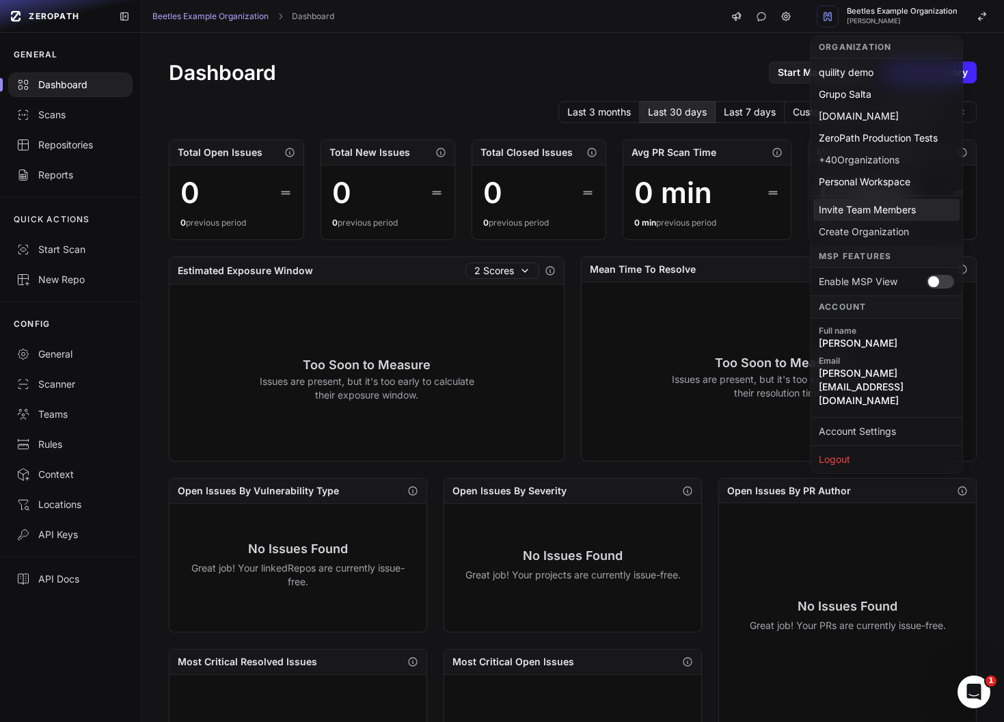
click at [866, 216] on div "Invite Team Members" at bounding box center [886, 210] width 146 height 22
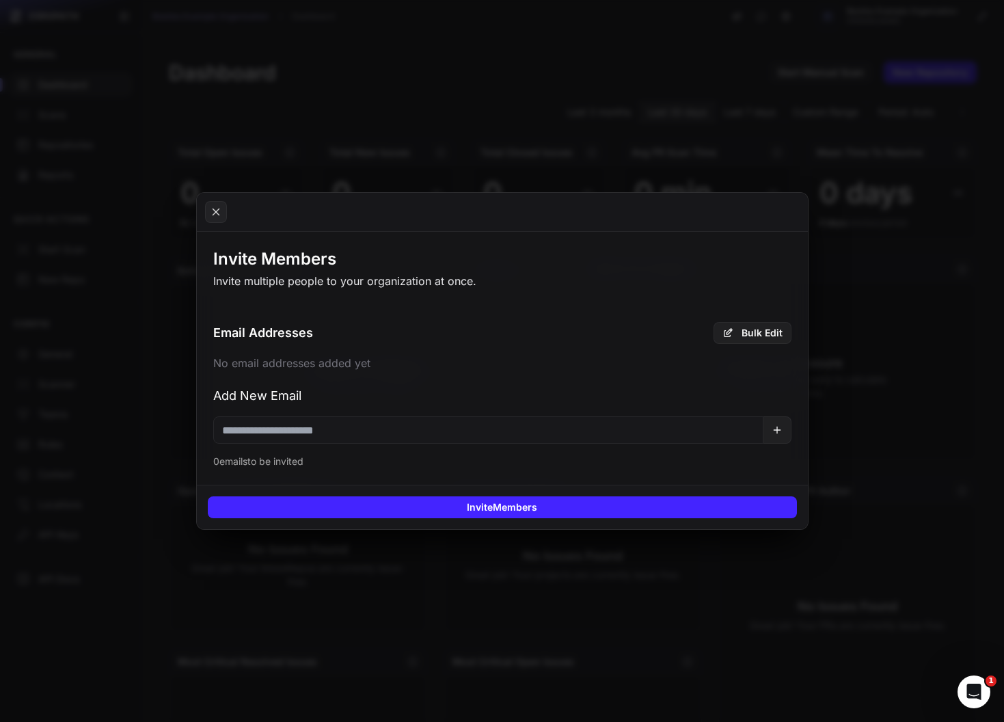
click at [377, 439] on input "email" at bounding box center [488, 429] width 550 height 27
click at [418, 427] on input "email" at bounding box center [488, 429] width 550 height 27
paste input "**********"
type input "**********"
click at [778, 432] on icon at bounding box center [777, 429] width 11 height 11
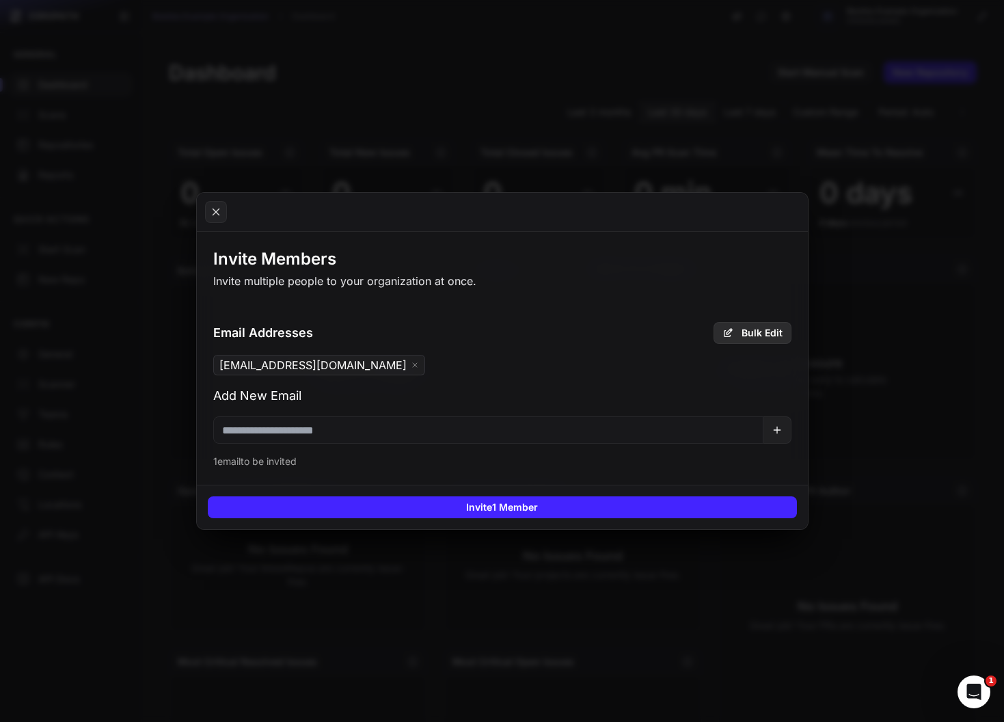
click at [745, 334] on button "Bulk Edit" at bounding box center [753, 333] width 78 height 22
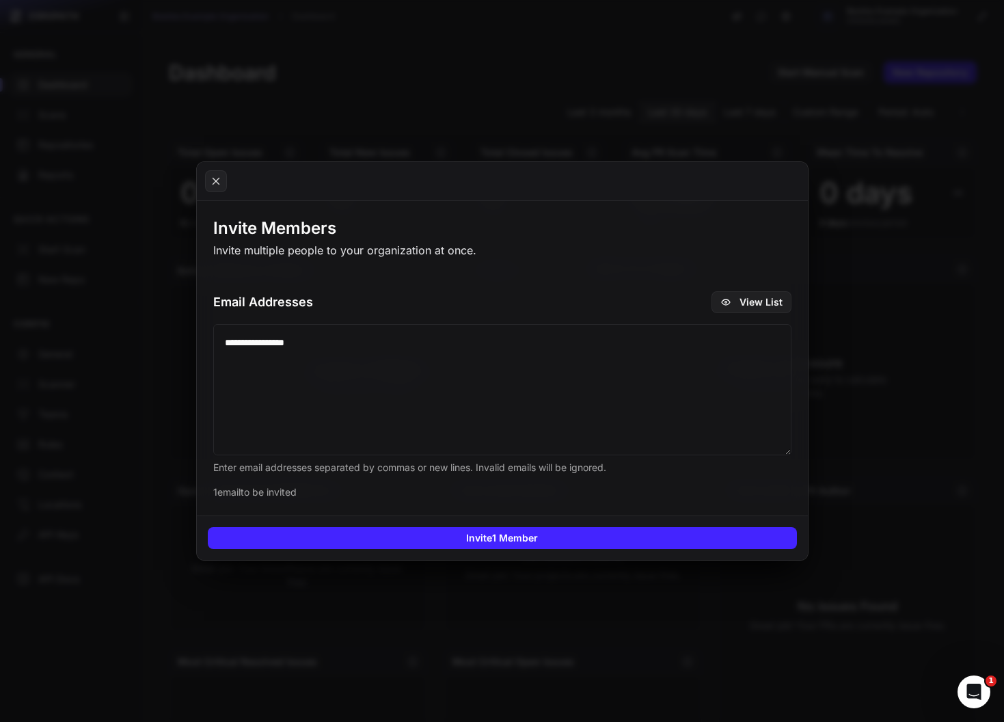
click at [554, 378] on textarea "**********" at bounding box center [502, 389] width 578 height 131
paste textarea "**********"
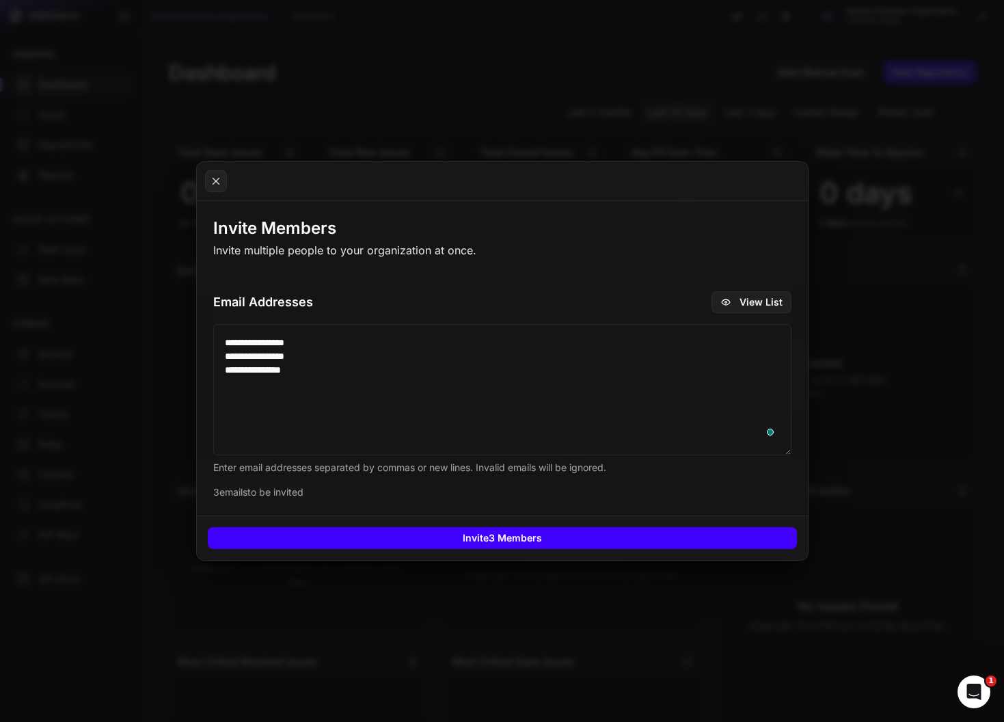
type textarea "**********"
click at [525, 541] on button "Invite 3 Members" at bounding box center [502, 538] width 589 height 22
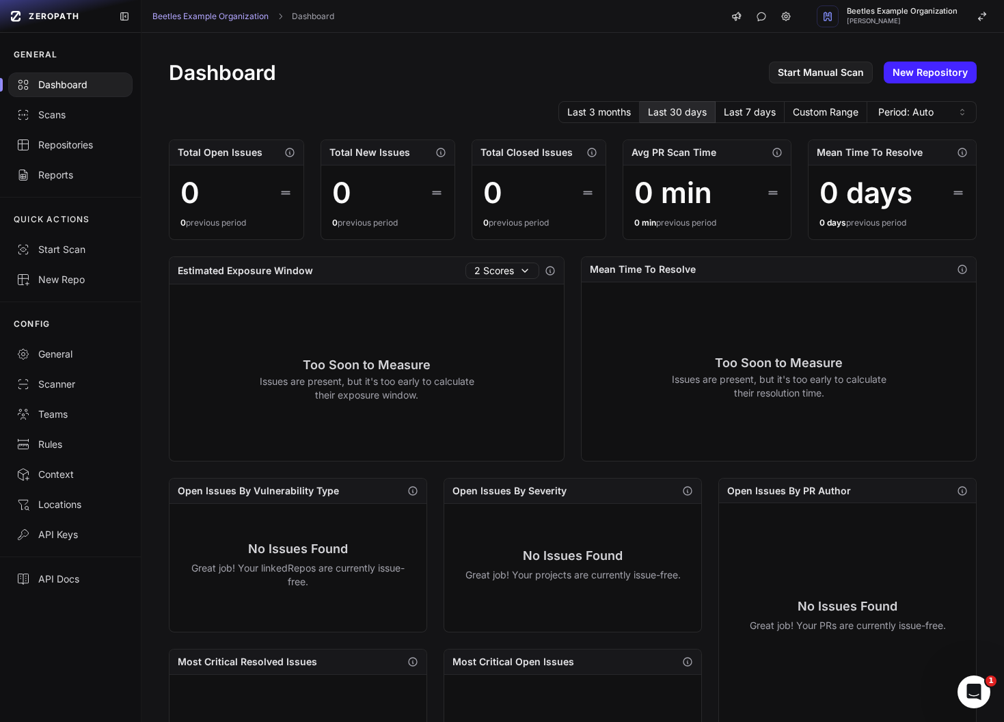
click at [513, 76] on div "Dashboard Start Manual Scan New Repository" at bounding box center [573, 72] width 808 height 25
click at [896, 21] on span "[PERSON_NAME]" at bounding box center [902, 21] width 111 height 7
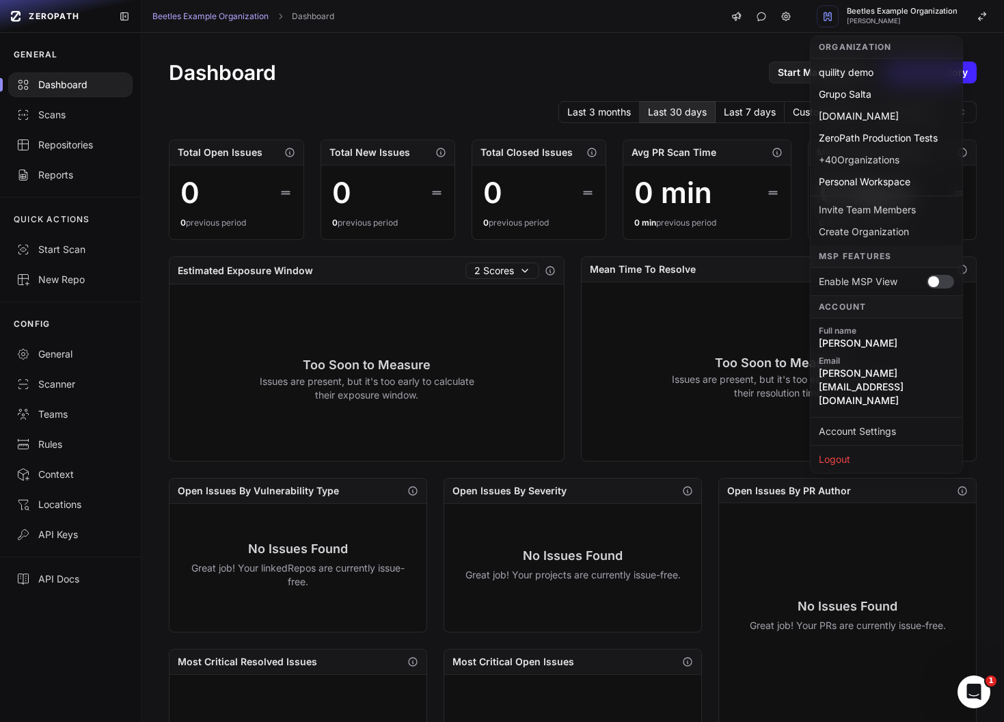
click at [557, 87] on div "Dashboard Start Manual Scan New Repository Last 3 months Last 30 days Last 7 da…" at bounding box center [572, 525] width 863 height 985
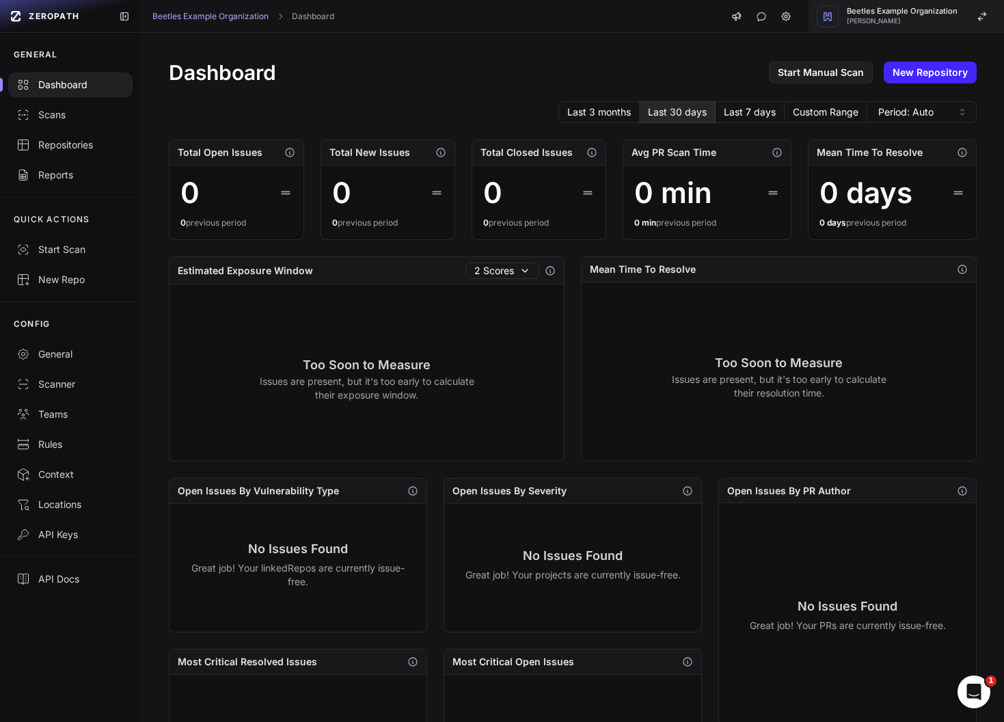
click at [930, 16] on div "Beetles Example Organization Etienne Lunetta" at bounding box center [902, 16] width 111 height 17
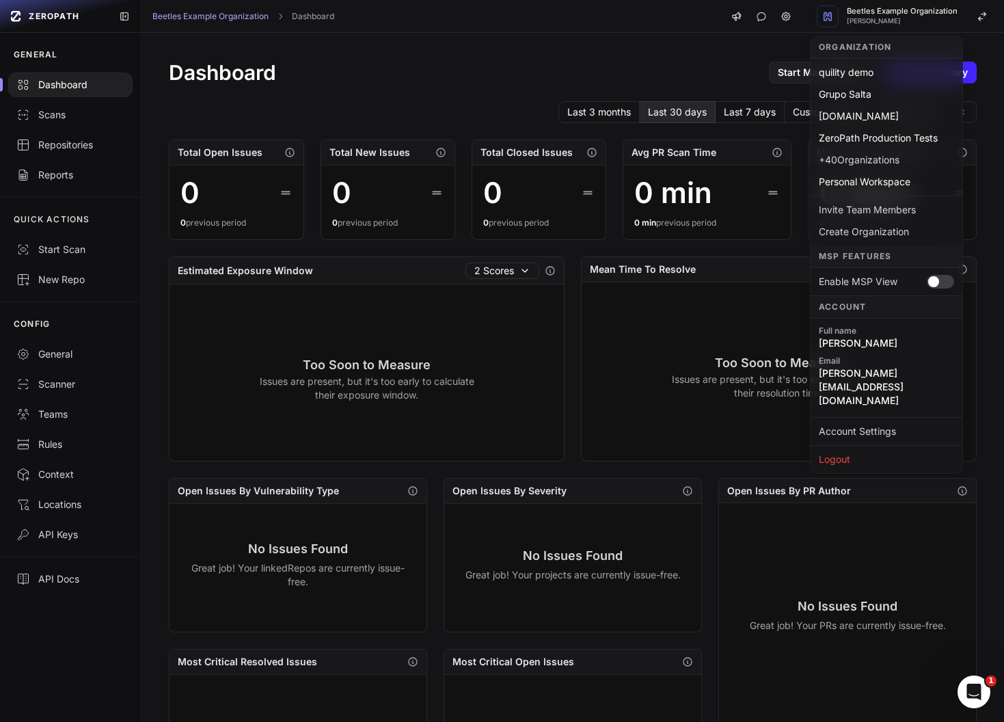
click at [579, 93] on div "Dashboard Start Manual Scan New Repository Last 3 months Last 30 days Last 7 da…" at bounding box center [572, 525] width 863 height 985
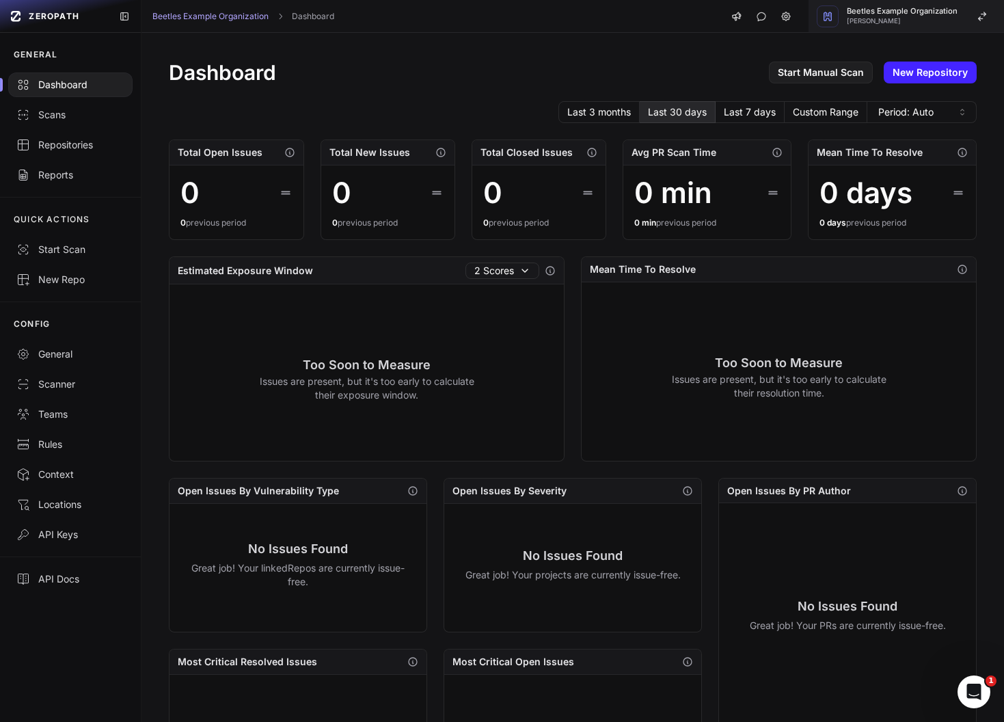
click at [867, 15] on span "Beetles Example Organization" at bounding box center [902, 12] width 111 height 8
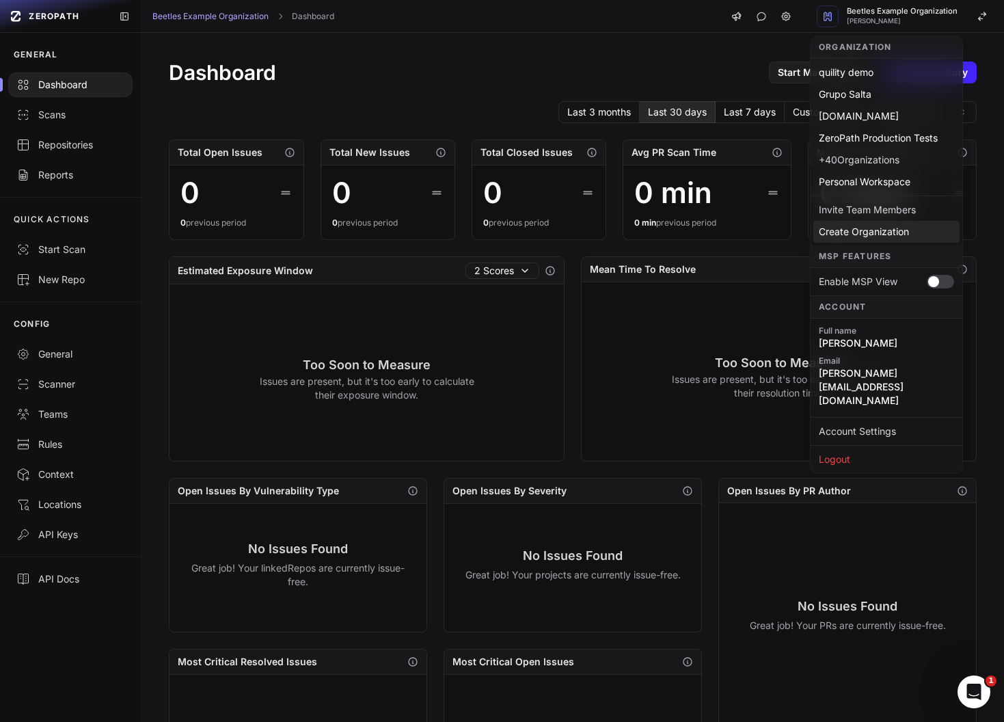
click at [886, 236] on div "Create Organization" at bounding box center [886, 232] width 146 height 22
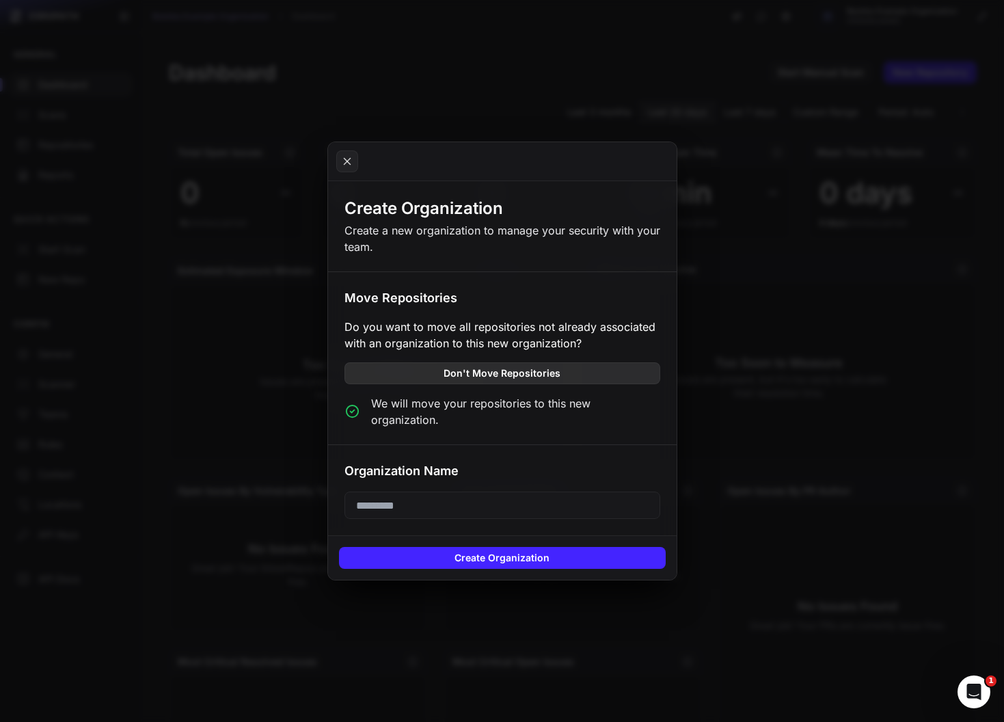
click at [502, 384] on button "Don't Move Repositories" at bounding box center [502, 373] width 316 height 22
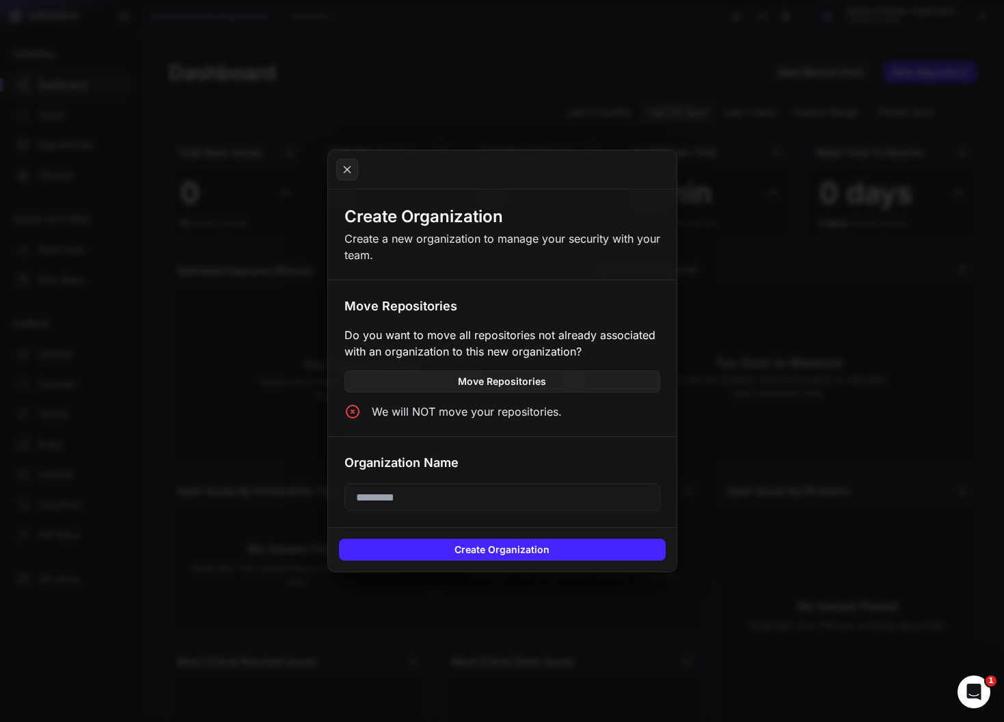
click at [461, 494] on input "text" at bounding box center [502, 496] width 316 height 27
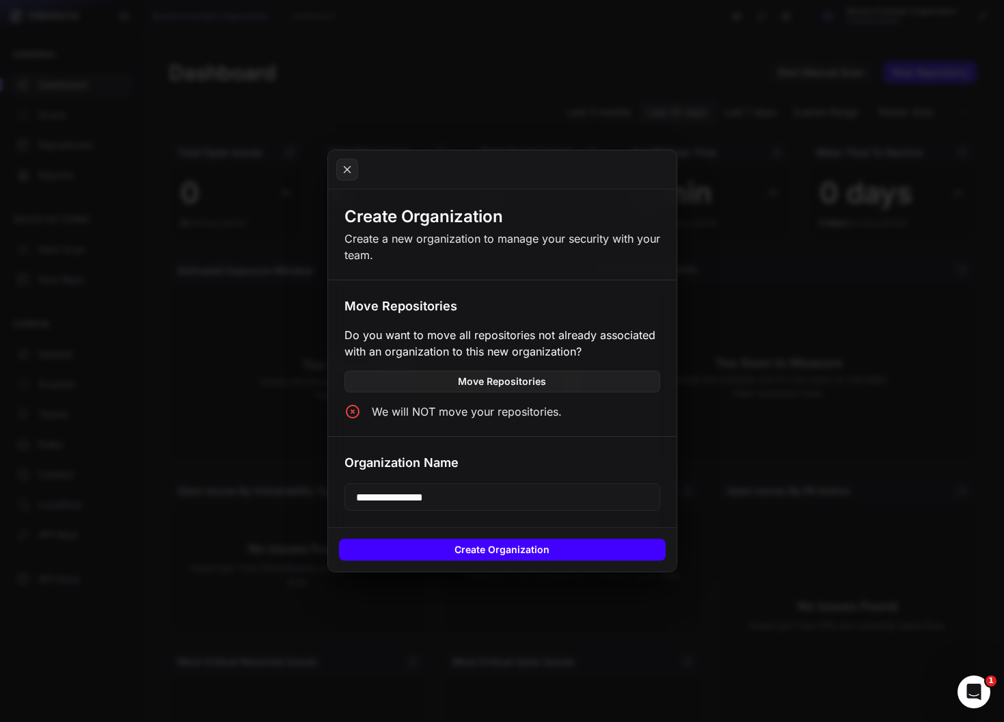
type input "**********"
click at [491, 546] on button "Create Organization" at bounding box center [502, 550] width 327 height 22
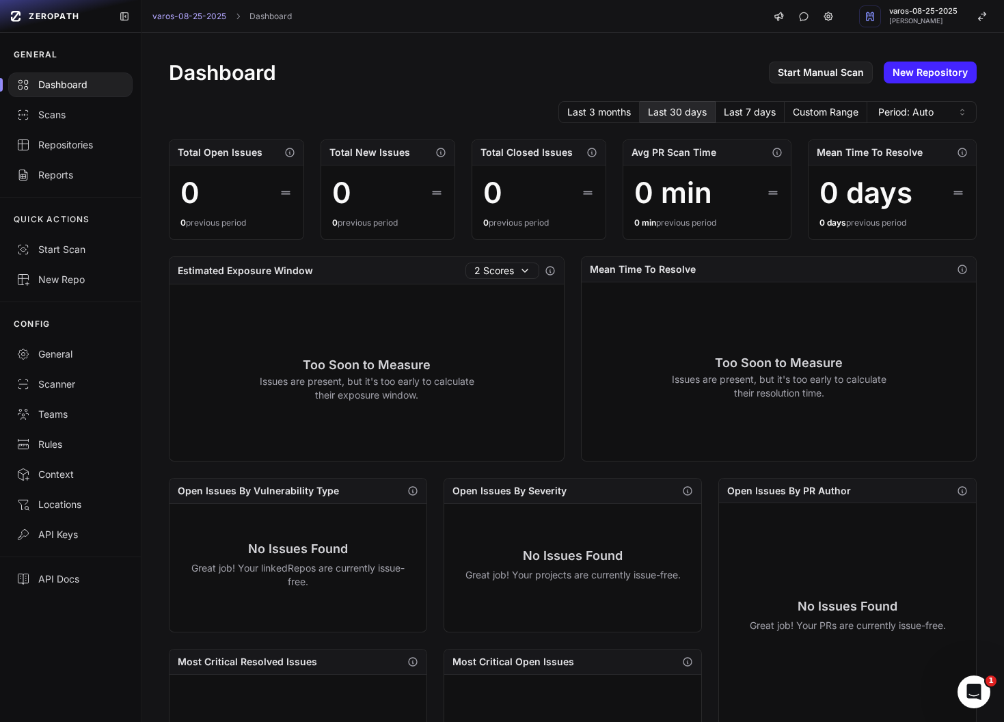
click at [920, 33] on div "Dashboard Start Manual Scan New Repository Last 3 months Last 30 days Last 7 da…" at bounding box center [572, 525] width 863 height 985
click at [914, 18] on span "[PERSON_NAME]" at bounding box center [923, 21] width 68 height 7
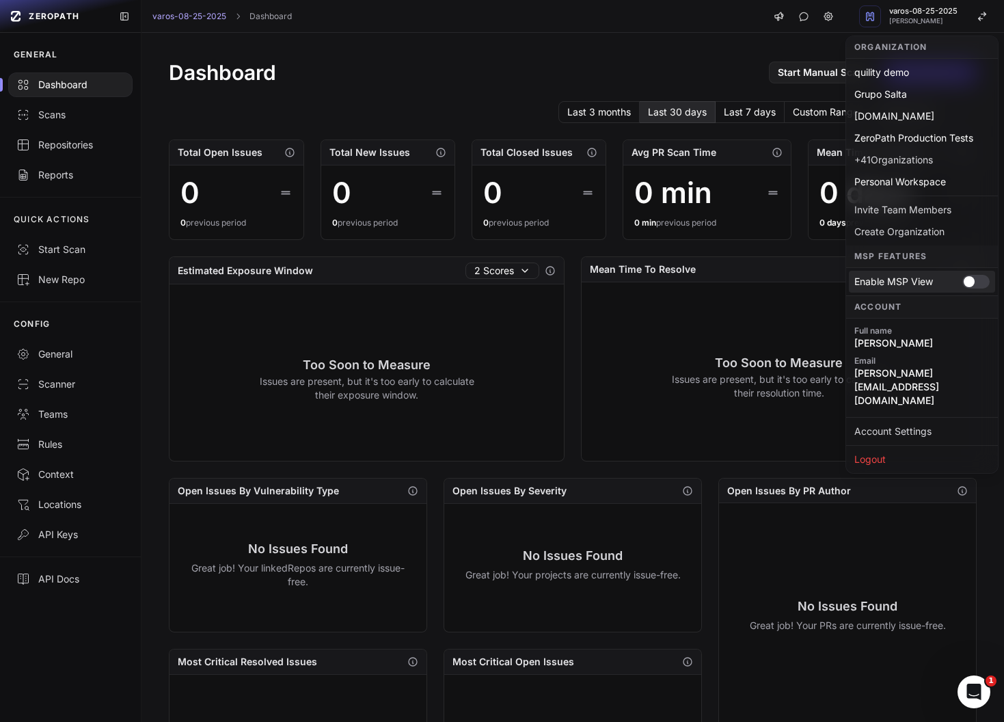
click at [971, 280] on div at bounding box center [969, 281] width 11 height 11
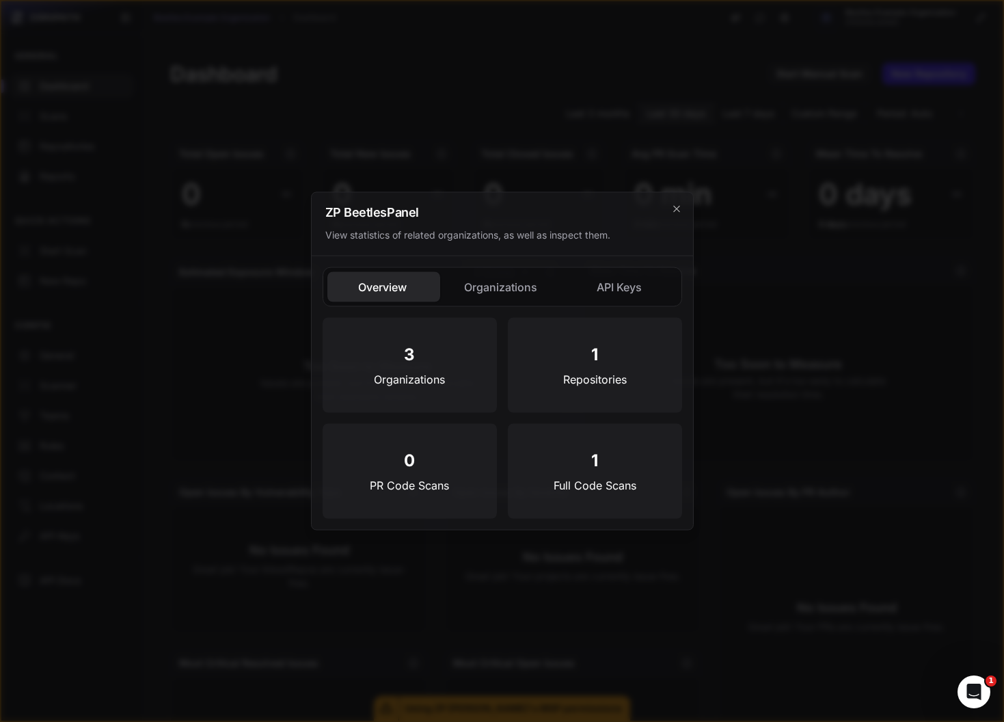
click at [510, 292] on button "Organizations" at bounding box center [502, 287] width 113 height 30
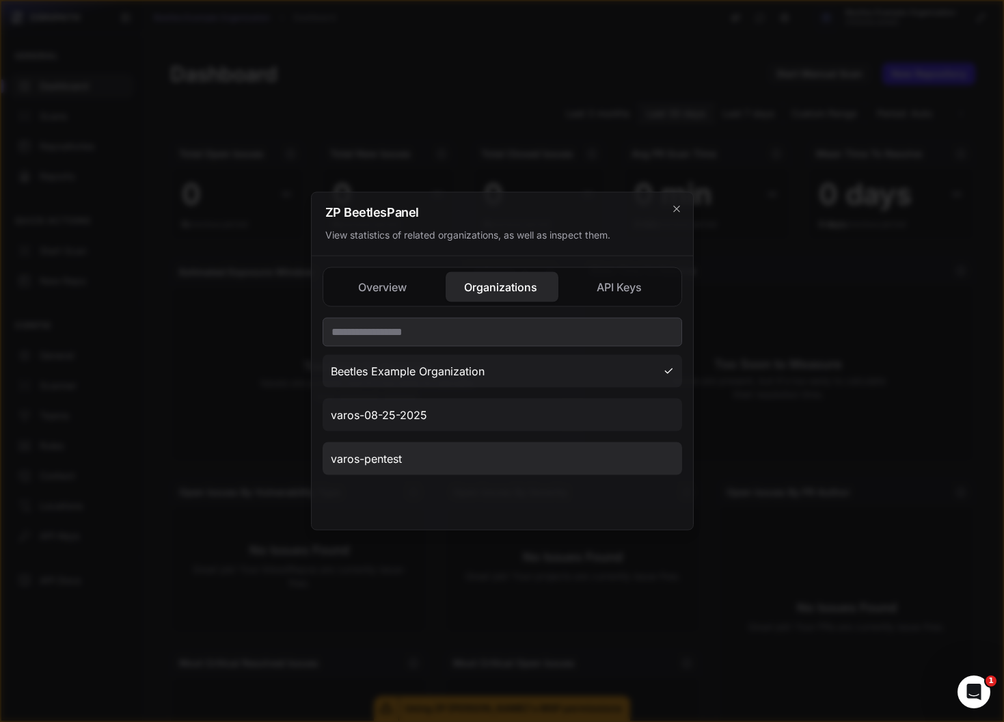
click at [493, 465] on button "varos-pentest" at bounding box center [503, 458] width 360 height 33
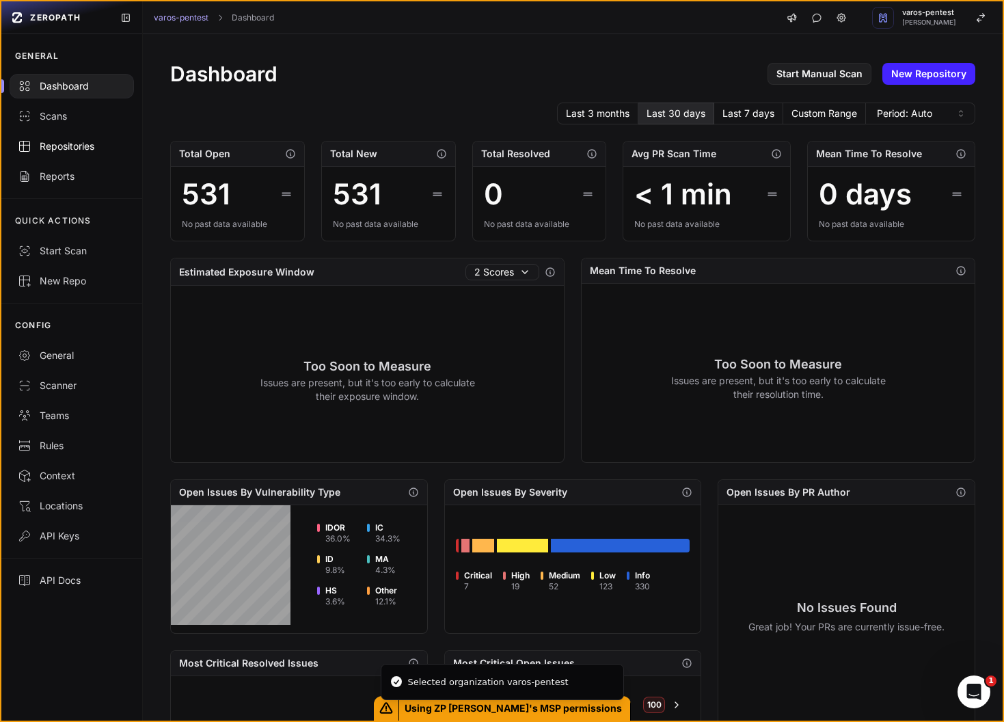
click at [79, 148] on div "Repositories" at bounding box center [72, 146] width 108 height 14
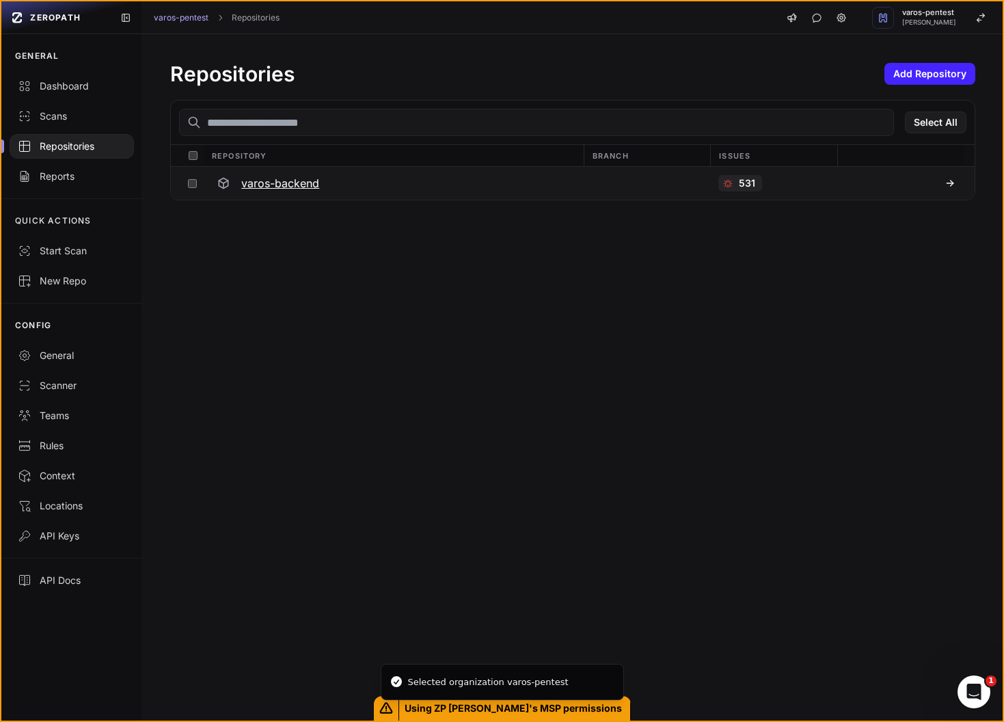
click at [282, 187] on h3 "varos-backend" at bounding box center [280, 183] width 78 height 16
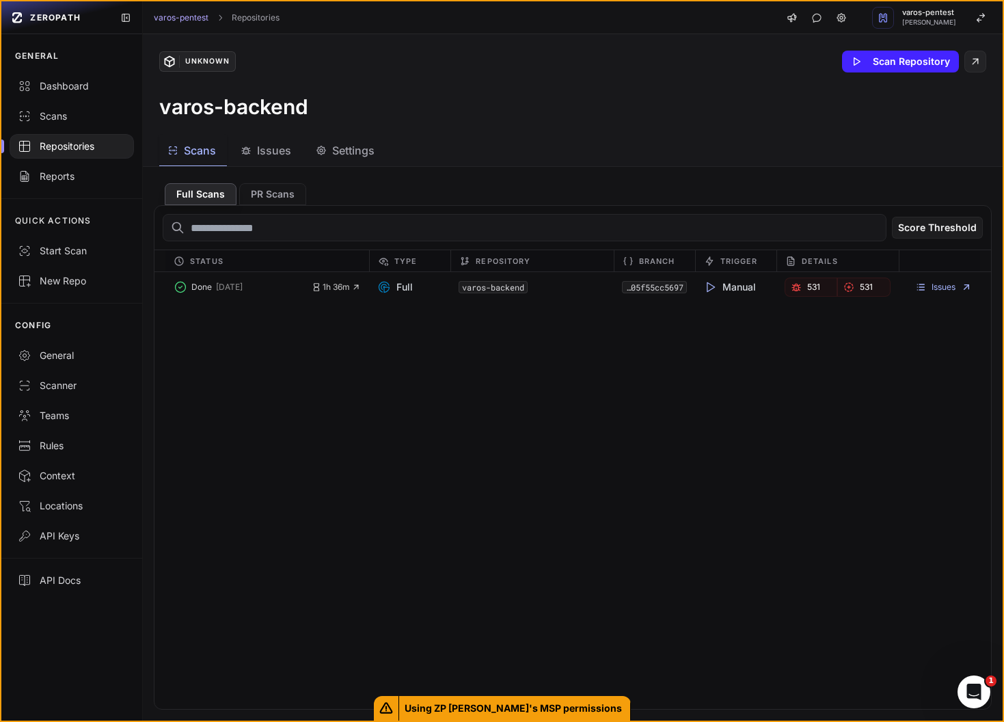
click at [272, 150] on span "Issues" at bounding box center [274, 150] width 34 height 16
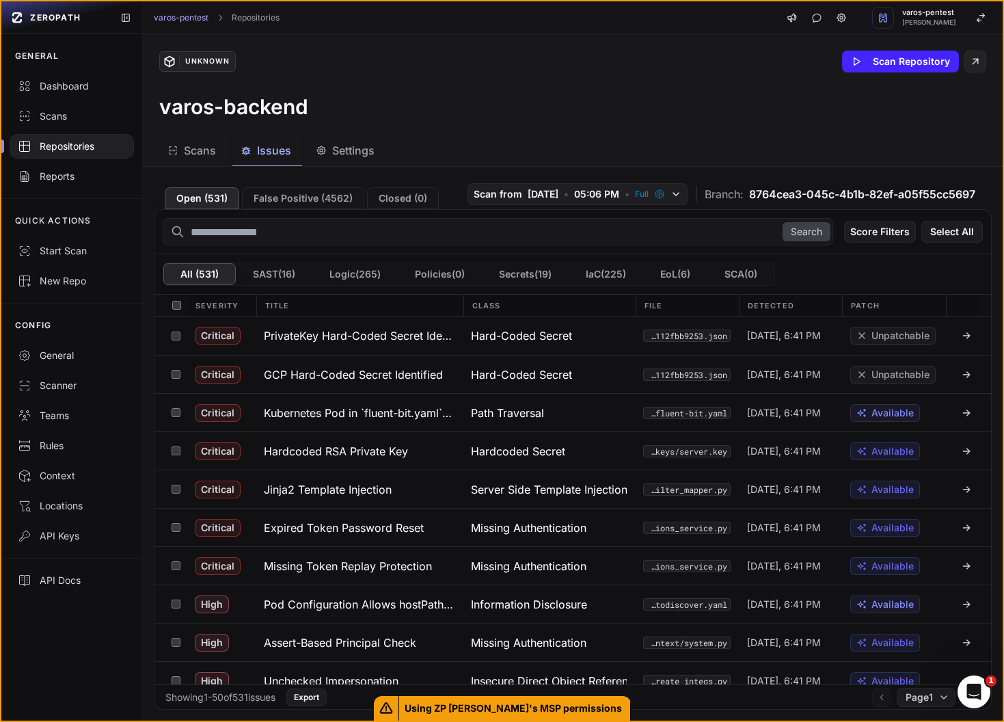
click at [769, 130] on div "Unknown Scan Repository varos-backend" at bounding box center [573, 84] width 860 height 101
click at [894, 29] on button "varos-08-25-2025 [PERSON_NAME]" at bounding box center [926, 17] width 153 height 33
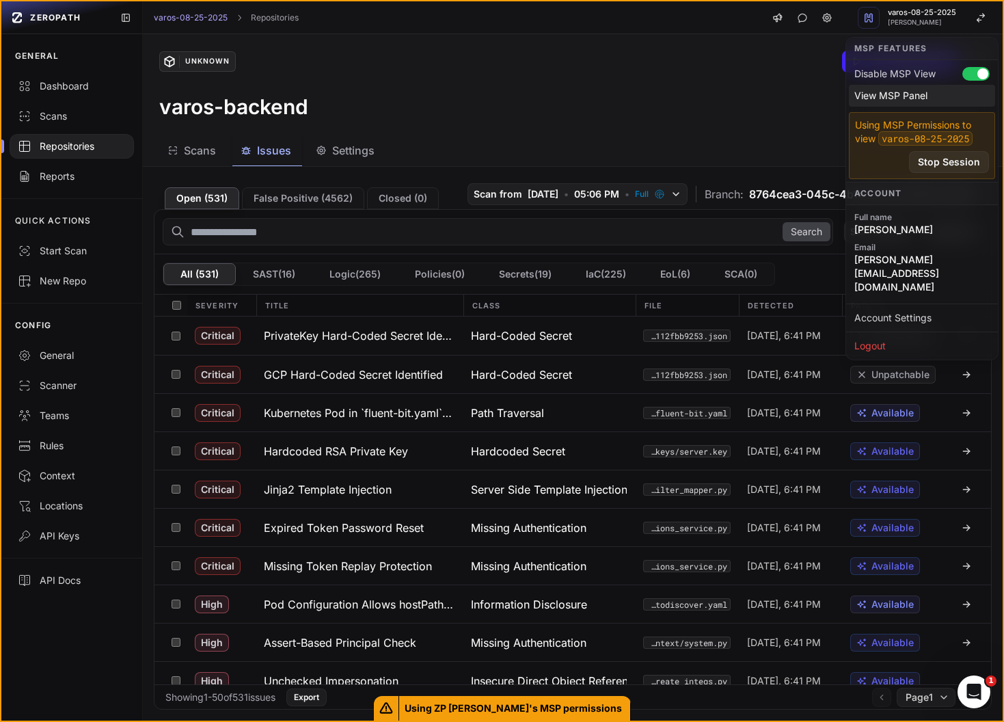
click at [886, 100] on div "View MSP Panel" at bounding box center [922, 96] width 146 height 22
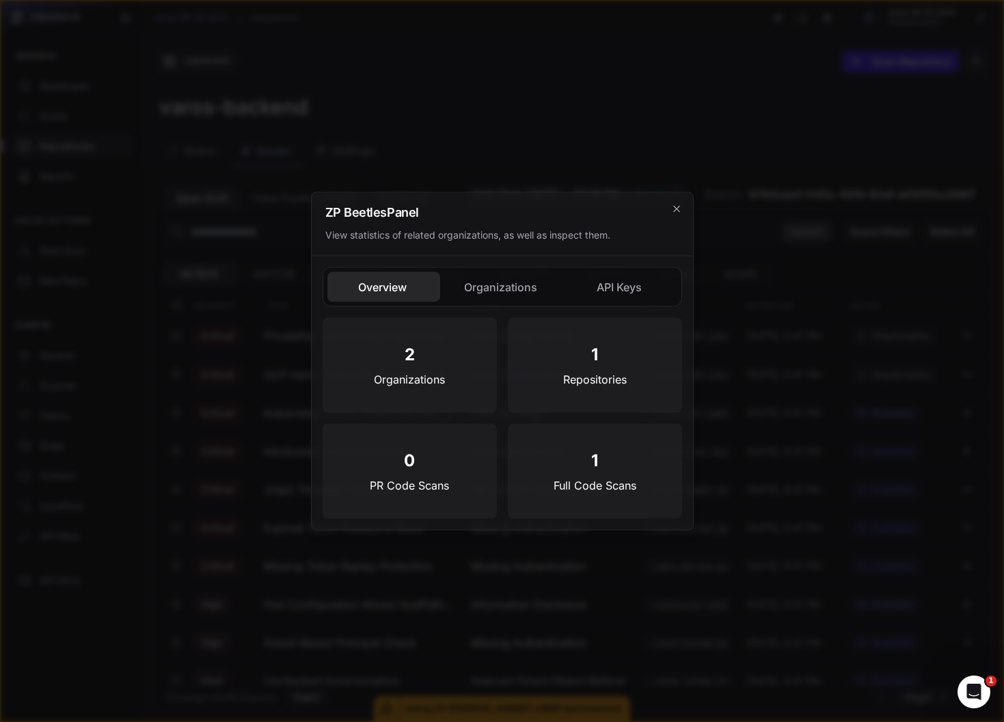
click at [486, 281] on button "Organizations" at bounding box center [502, 287] width 113 height 30
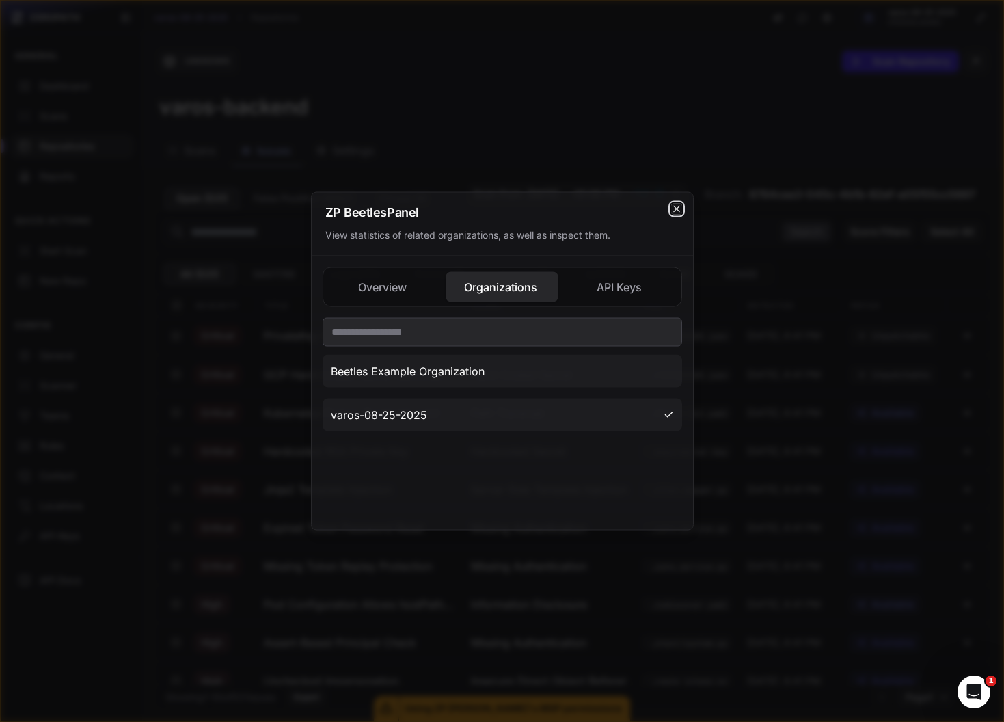
click at [680, 209] on icon "cross 2," at bounding box center [676, 209] width 11 height 11
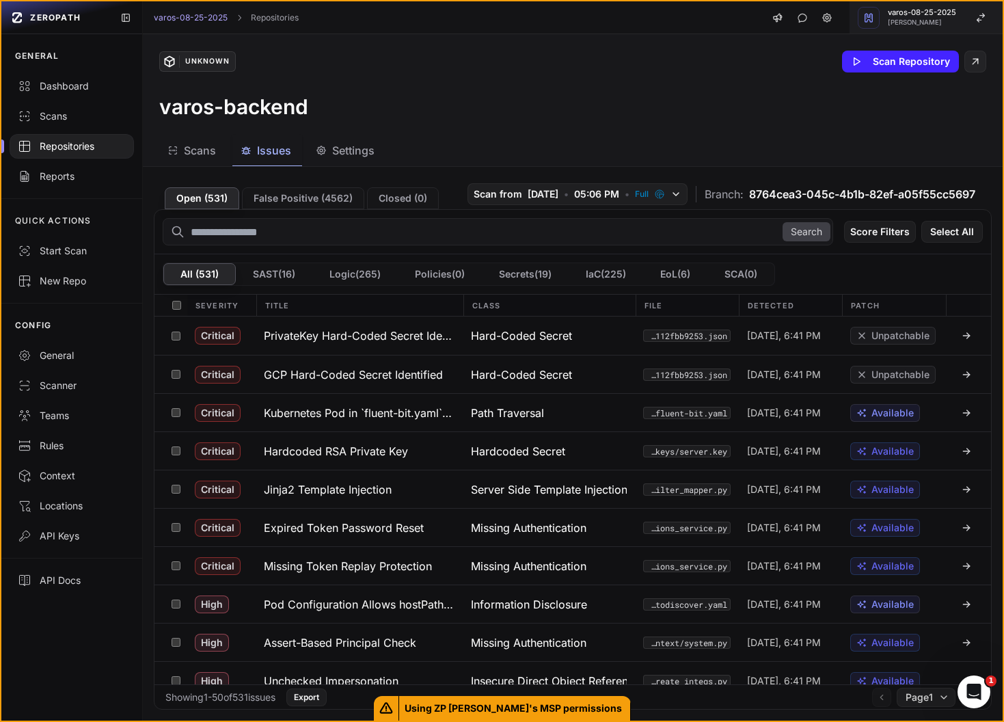
click at [950, 16] on span "varos-08-25-2025" at bounding box center [922, 13] width 68 height 8
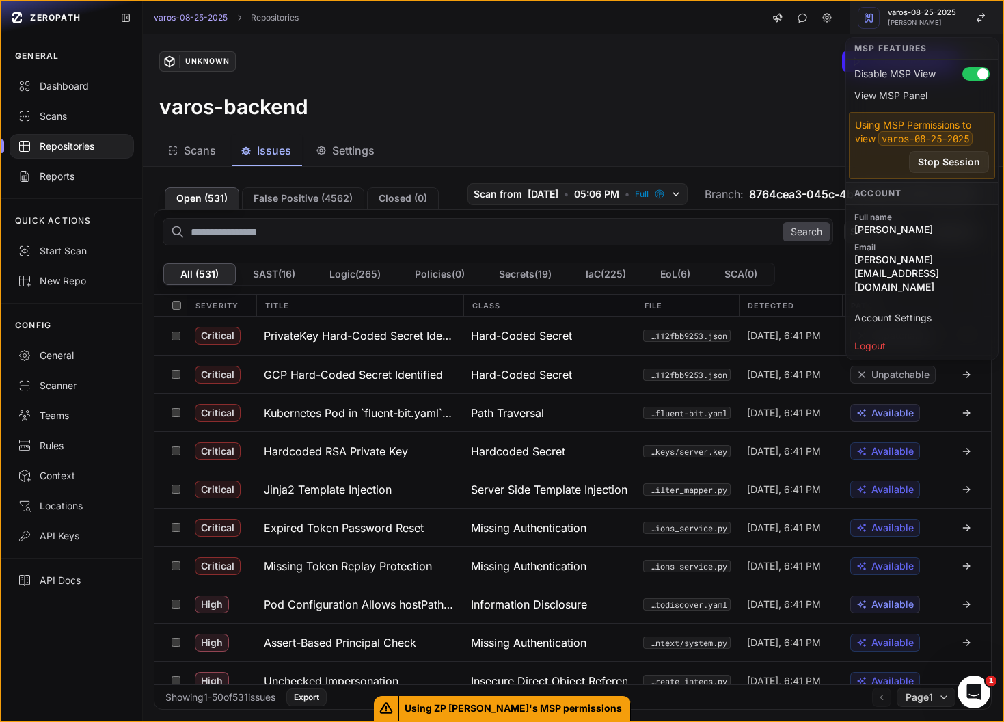
click at [930, 16] on span "varos-08-25-2025" at bounding box center [922, 13] width 68 height 8
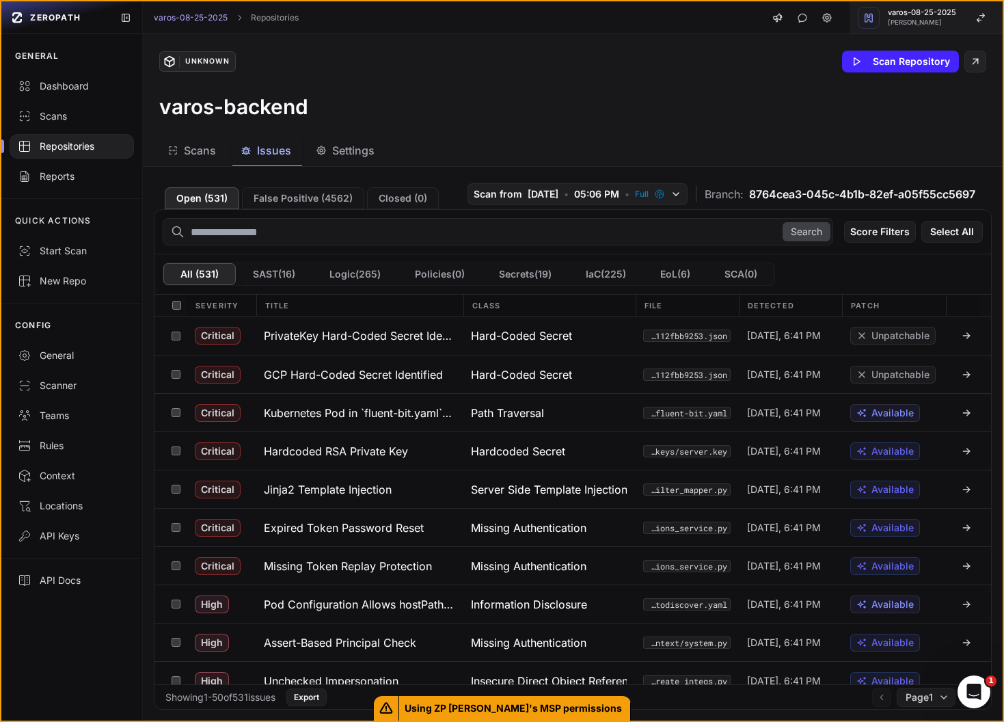
click at [908, 23] on span "[PERSON_NAME]" at bounding box center [922, 22] width 68 height 7
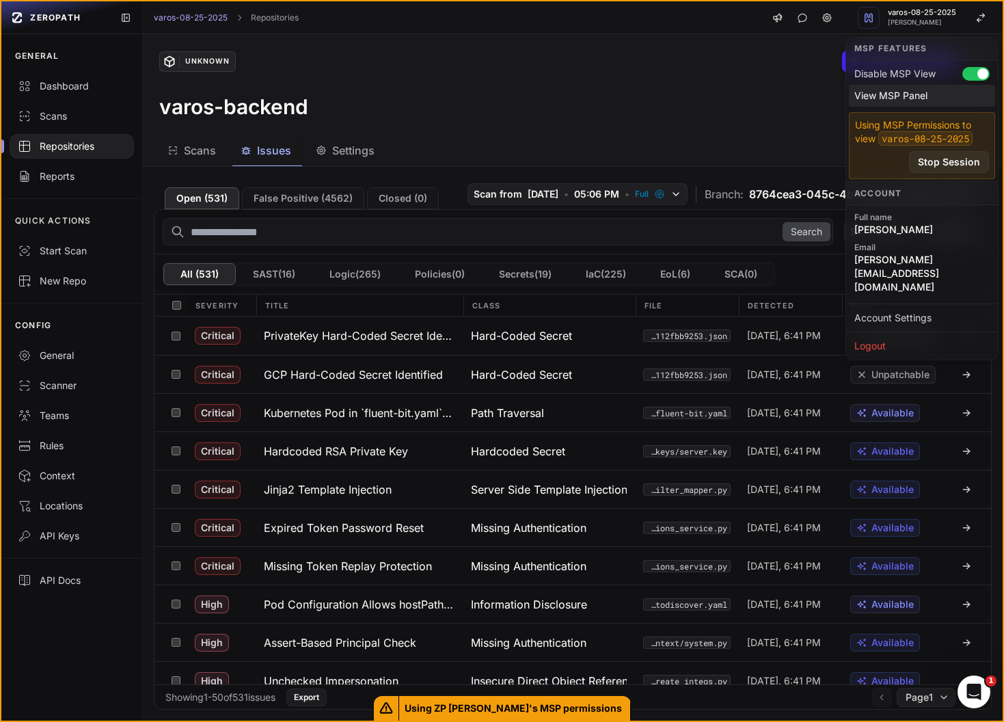
click at [909, 88] on div "View MSP Panel" at bounding box center [922, 96] width 146 height 22
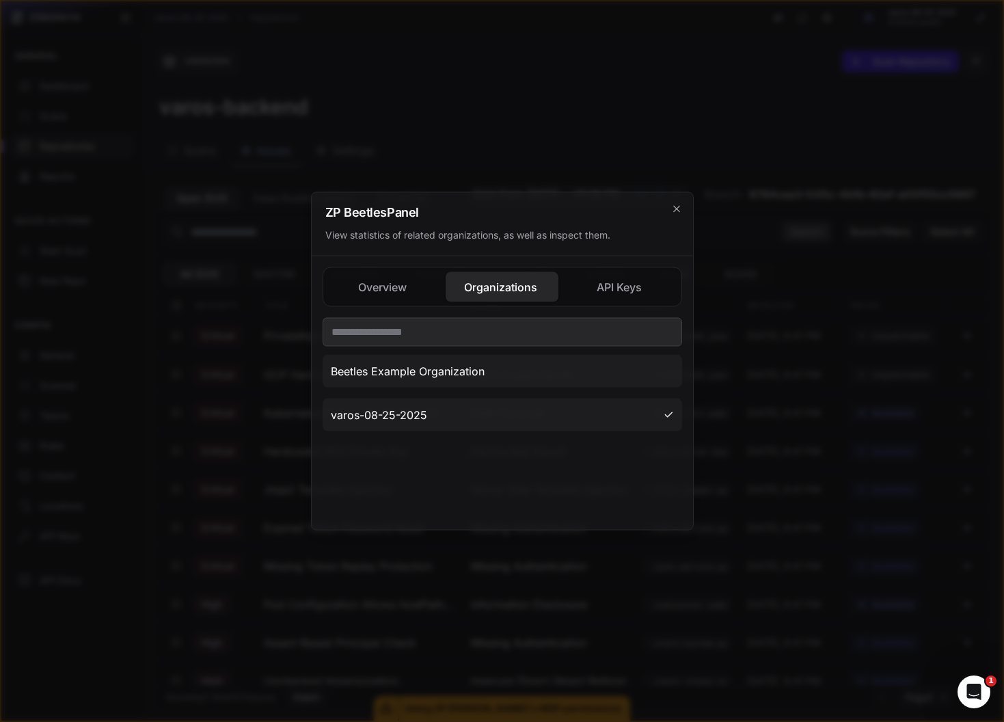
click at [682, 206] on div "ZP Beetles Panel View statistics of related organizations, as well as inspect t…" at bounding box center [502, 225] width 381 height 64
click at [633, 161] on div at bounding box center [502, 361] width 1004 height 722
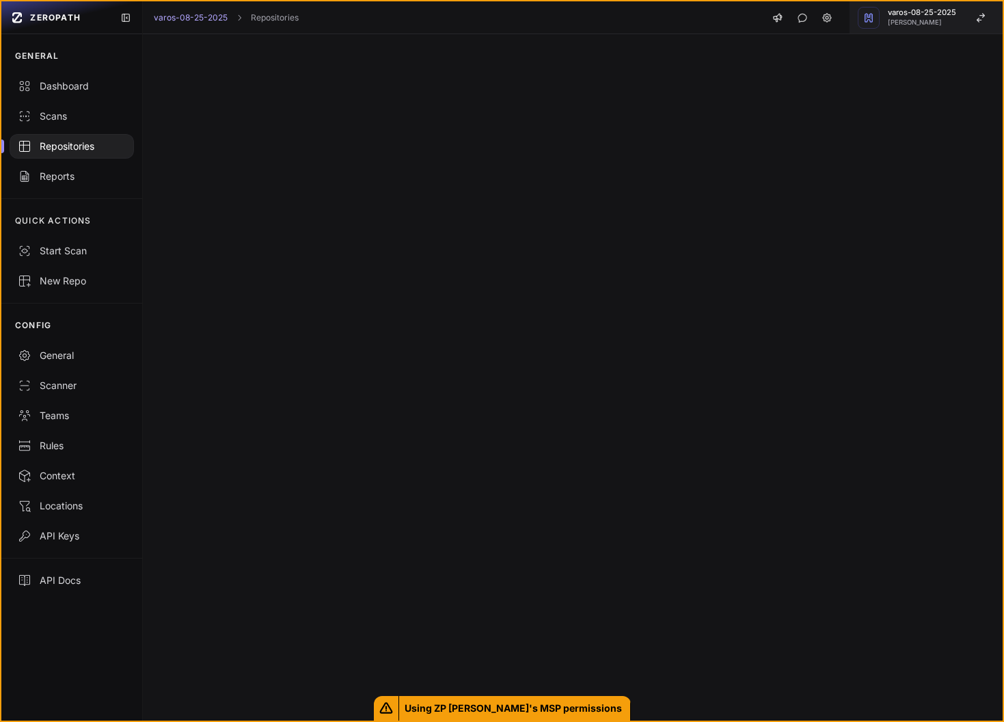
click at [927, 15] on span "varos-08-25-2025" at bounding box center [922, 13] width 68 height 8
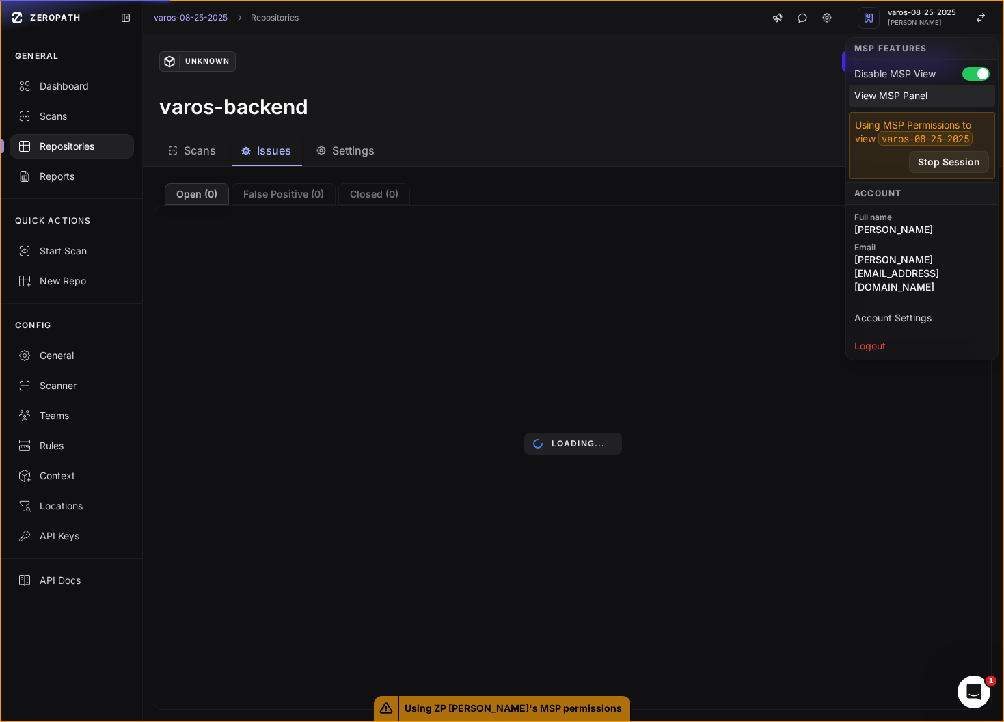
click at [897, 100] on div "View MSP Panel" at bounding box center [922, 96] width 146 height 22
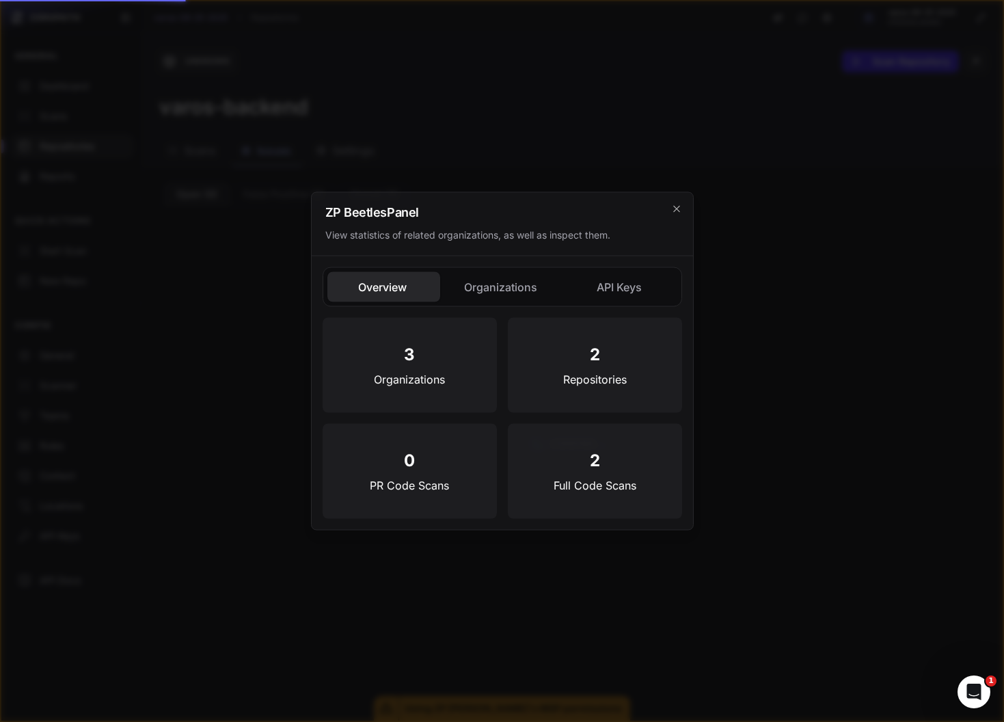
click at [489, 303] on div "Overview Organizations API Keys" at bounding box center [503, 287] width 360 height 40
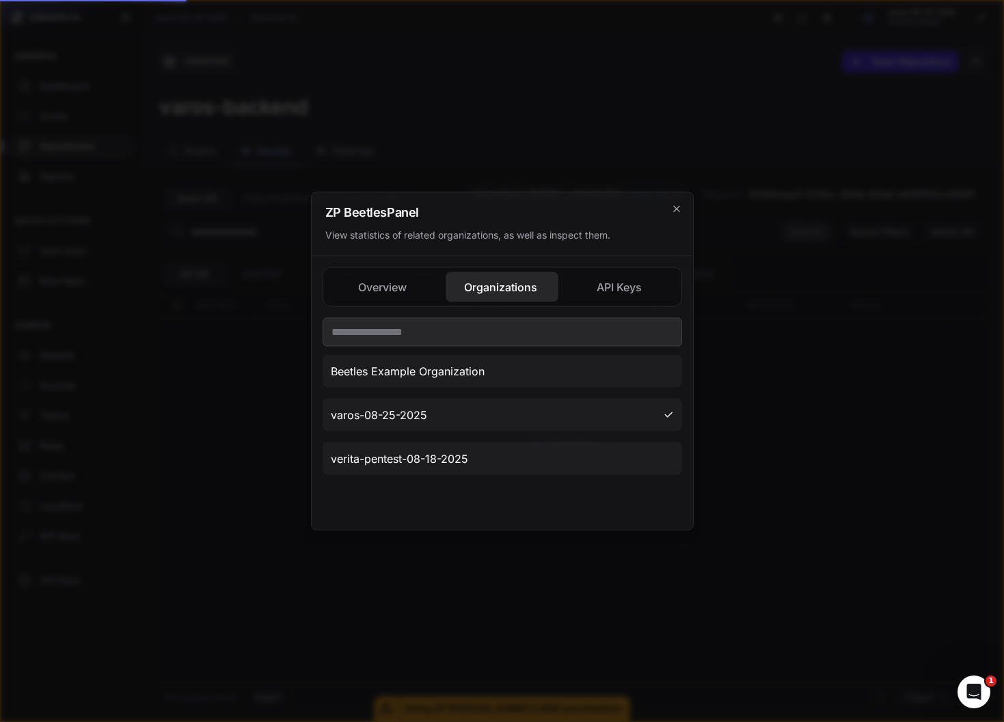
click at [485, 280] on button "Organizations" at bounding box center [502, 287] width 113 height 30
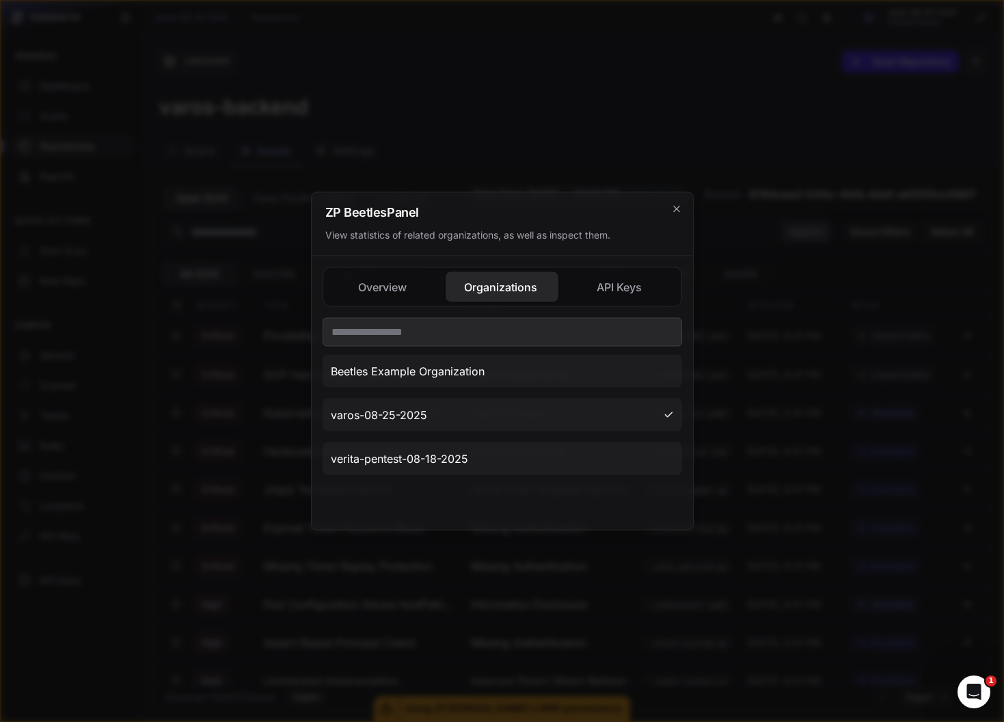
click at [228, 394] on div at bounding box center [502, 361] width 1004 height 722
